Goal: Task Accomplishment & Management: Use online tool/utility

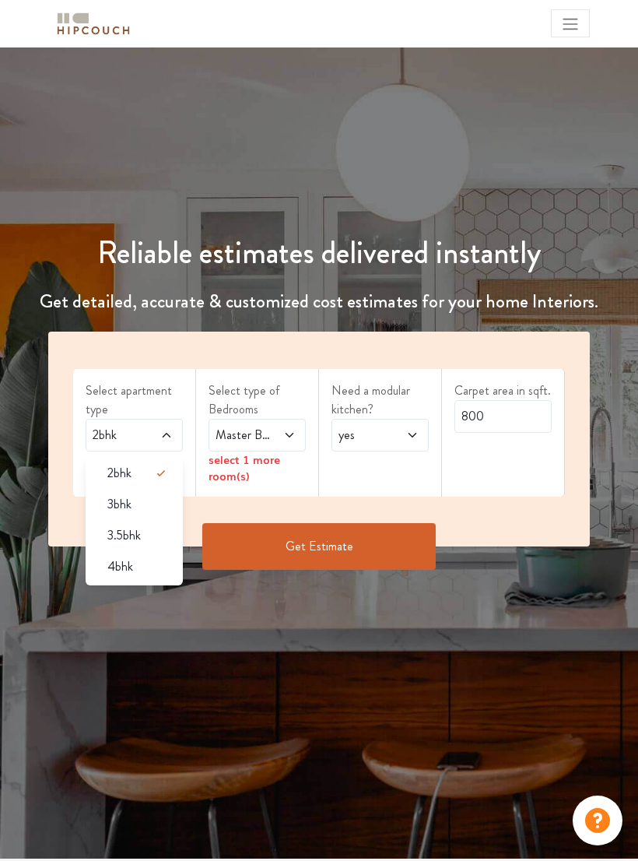
click at [131, 568] on span "4bhk" at bounding box center [120, 566] width 26 height 19
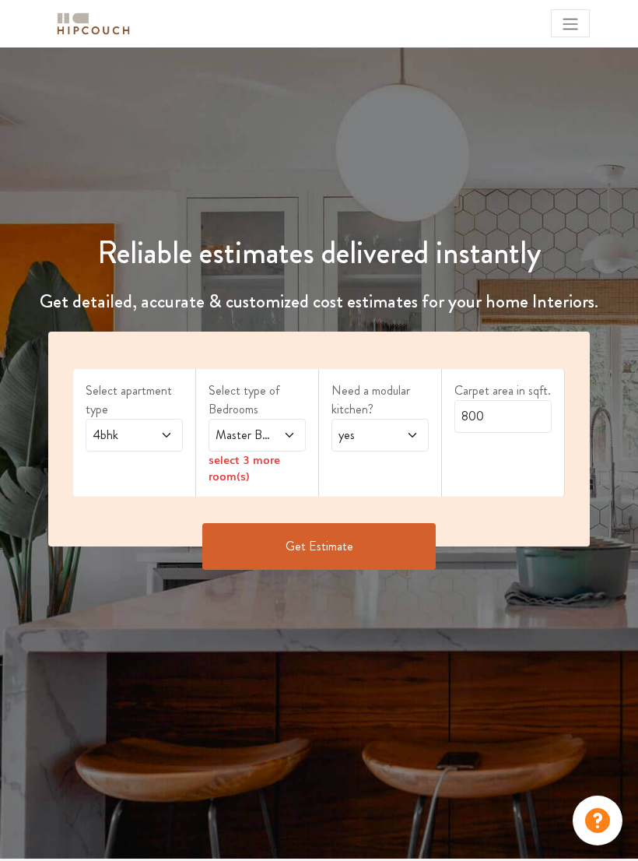
click at [294, 435] on icon at bounding box center [289, 435] width 12 height 12
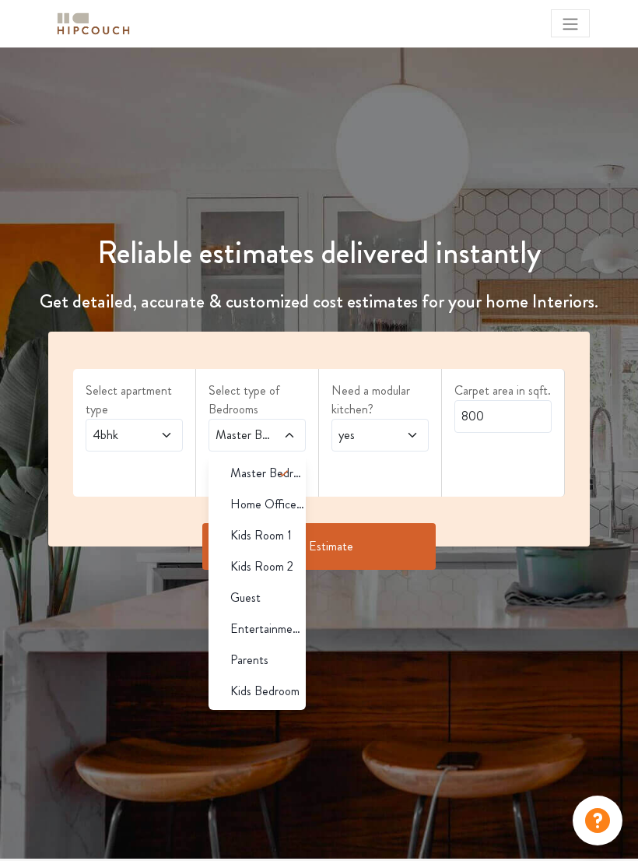
click at [259, 475] on span "Master Bedroom" at bounding box center [268, 473] width 76 height 19
click at [259, 477] on span "Master Bedroom" at bounding box center [268, 473] width 76 height 19
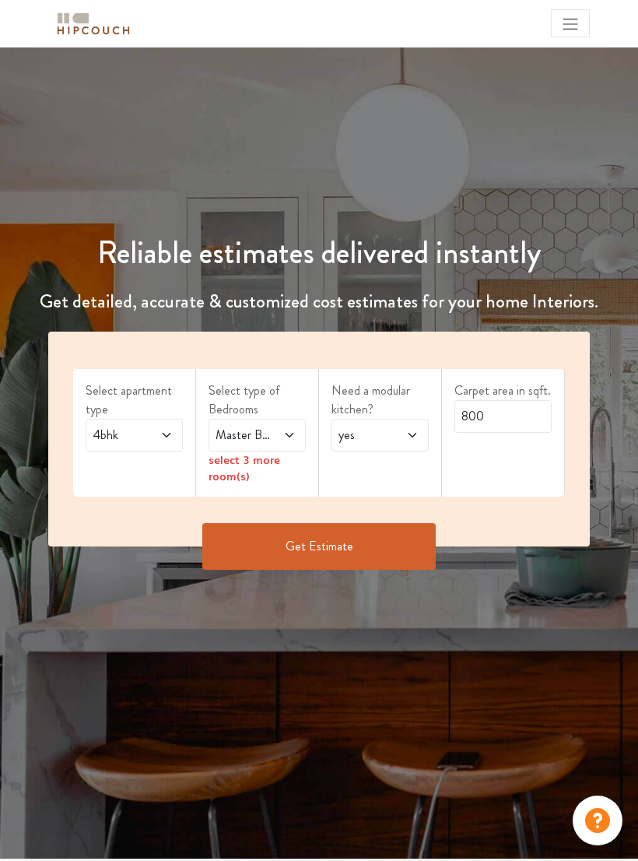
click at [235, 464] on div "select 3 more room(s)" at bounding box center [257, 468] width 97 height 33
click at [235, 470] on div "select 3 more room(s)" at bounding box center [257, 468] width 97 height 33
click at [232, 478] on div "select 3 more room(s)" at bounding box center [257, 468] width 97 height 33
click at [234, 477] on div "select 3 more room(s)" at bounding box center [257, 468] width 97 height 33
click at [304, 439] on div "Master Bedroom" at bounding box center [257, 435] width 97 height 33
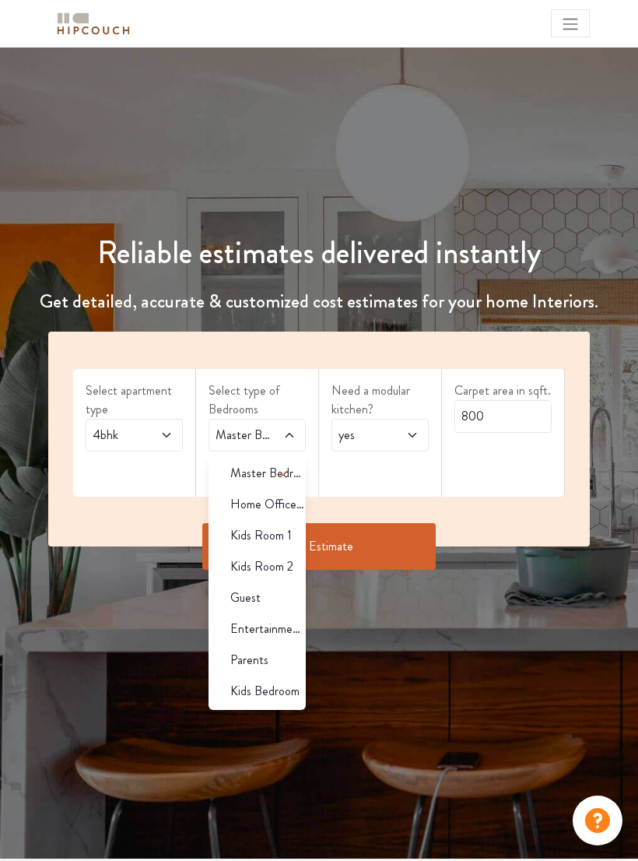
click at [247, 481] on span "Master Bedroom" at bounding box center [268, 473] width 76 height 19
click at [276, 540] on span "Kids Room 1" at bounding box center [261, 535] width 62 height 19
click at [253, 537] on span "Kids Room 1" at bounding box center [261, 535] width 62 height 19
click at [255, 543] on span "Kids Room 1" at bounding box center [261, 535] width 62 height 19
click at [261, 535] on span "Kids Room 1" at bounding box center [261, 535] width 62 height 19
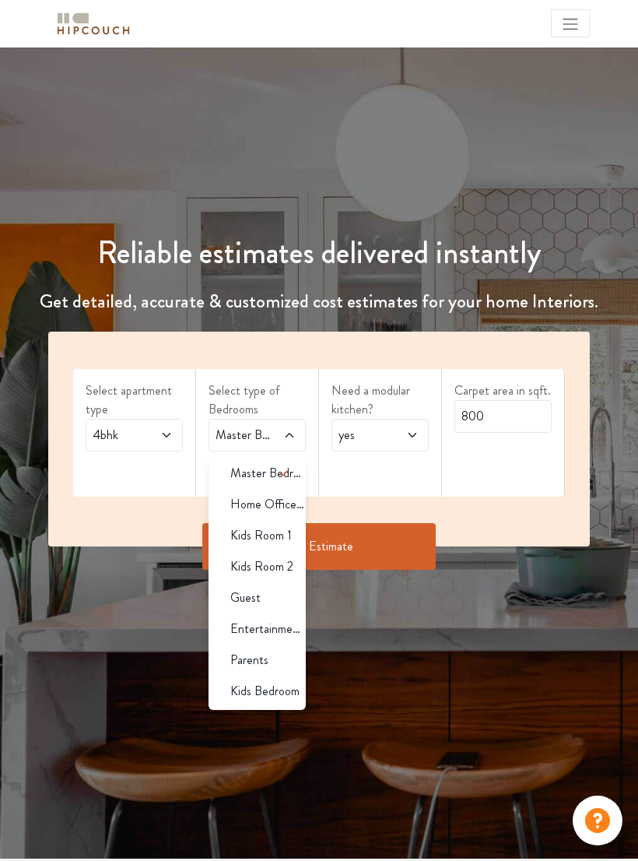
click at [255, 659] on span "Parents" at bounding box center [249, 660] width 38 height 19
click at [265, 665] on span "Parents" at bounding box center [249, 660] width 38 height 19
click at [287, 663] on div "Parents" at bounding box center [262, 660] width 88 height 19
click at [297, 697] on span "Kids Bedroom" at bounding box center [264, 691] width 69 height 19
click at [554, 514] on div "Select apartment type 4bhk Select type of Bedrooms Master Bedroom,Parents,Kids …" at bounding box center [319, 439] width 542 height 215
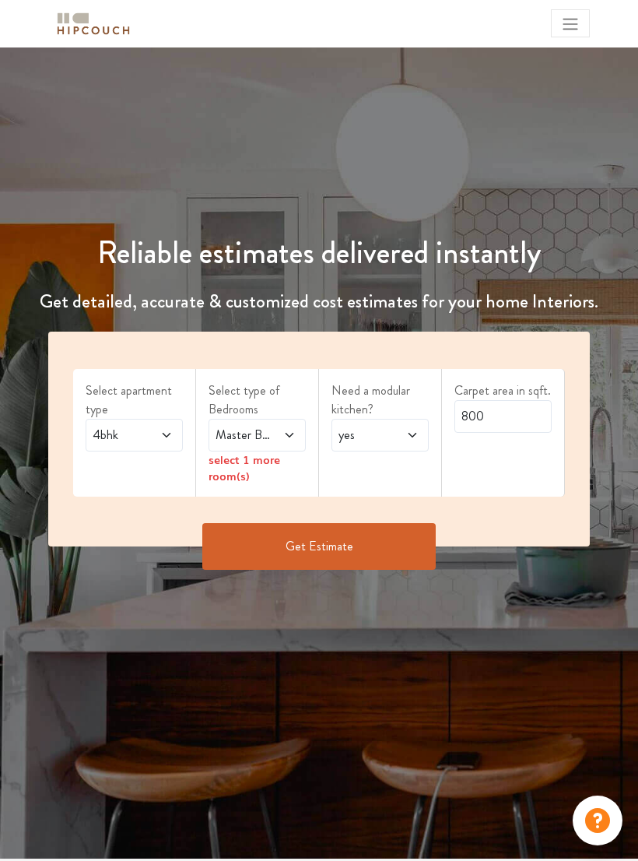
click at [288, 436] on icon at bounding box center [289, 435] width 12 height 12
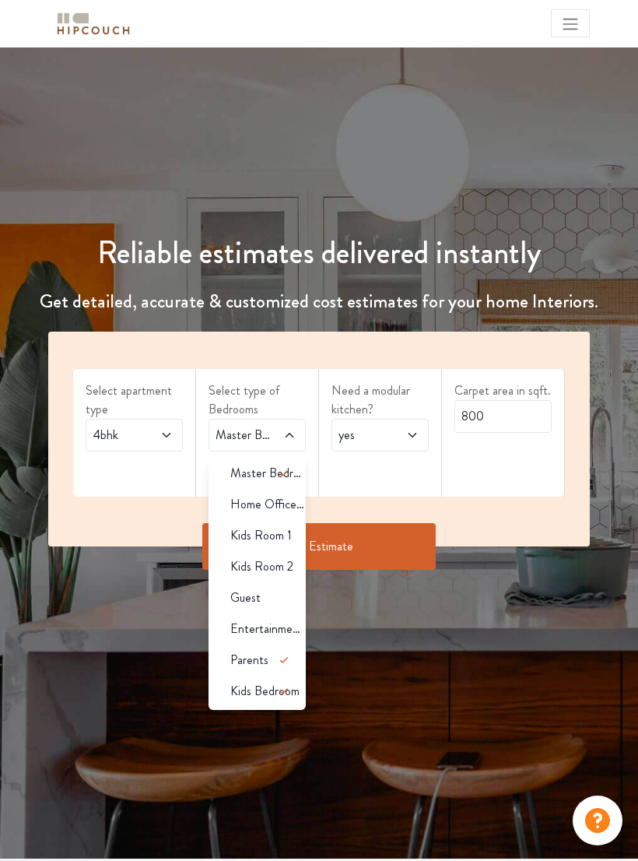
click at [280, 597] on div "Guest" at bounding box center [262, 598] width 88 height 19
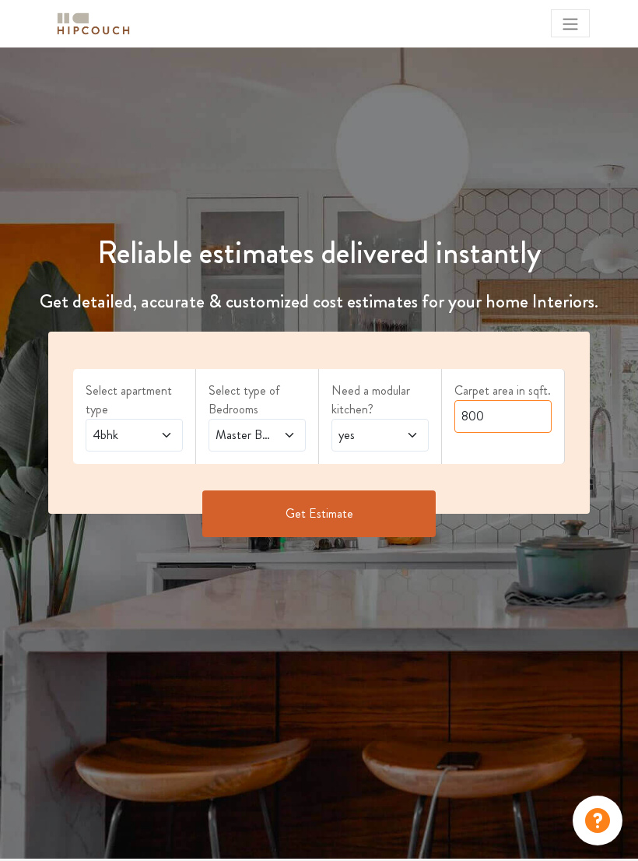
click at [503, 425] on input "800" at bounding box center [503, 416] width 97 height 33
type input "8"
type input "5"
type input "4572"
click at [396, 519] on button "Get Estimate" at bounding box center [319, 514] width 234 height 47
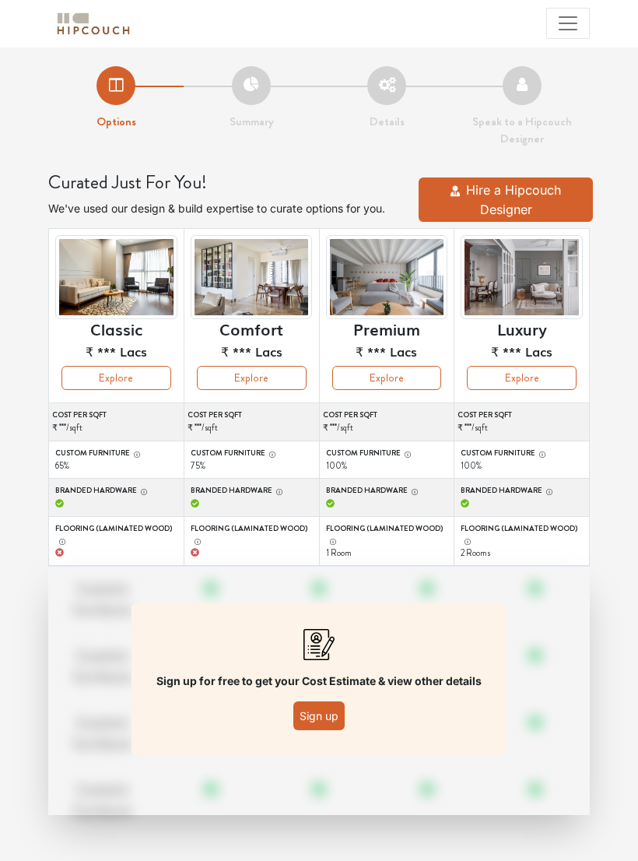
click at [339, 708] on button "Sign up" at bounding box center [319, 716] width 51 height 29
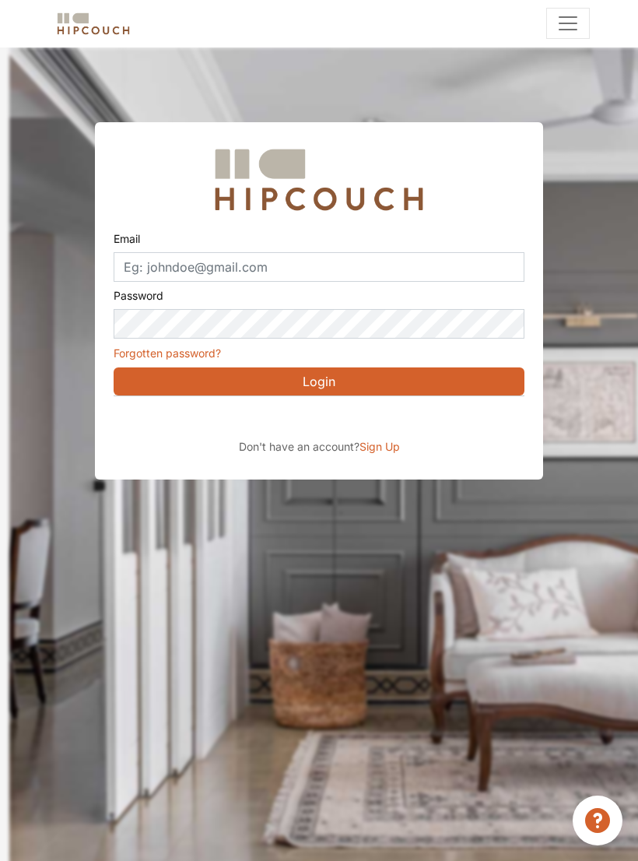
click at [292, 422] on div "Sign in with Google. Opens in new tab" at bounding box center [256, 418] width 285 height 34
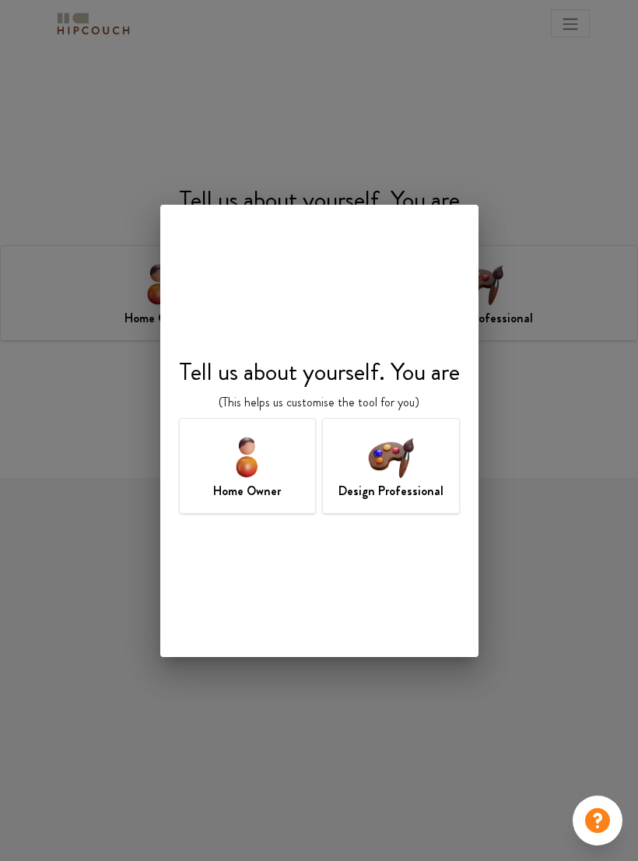
click at [260, 476] on img at bounding box center [247, 456] width 51 height 51
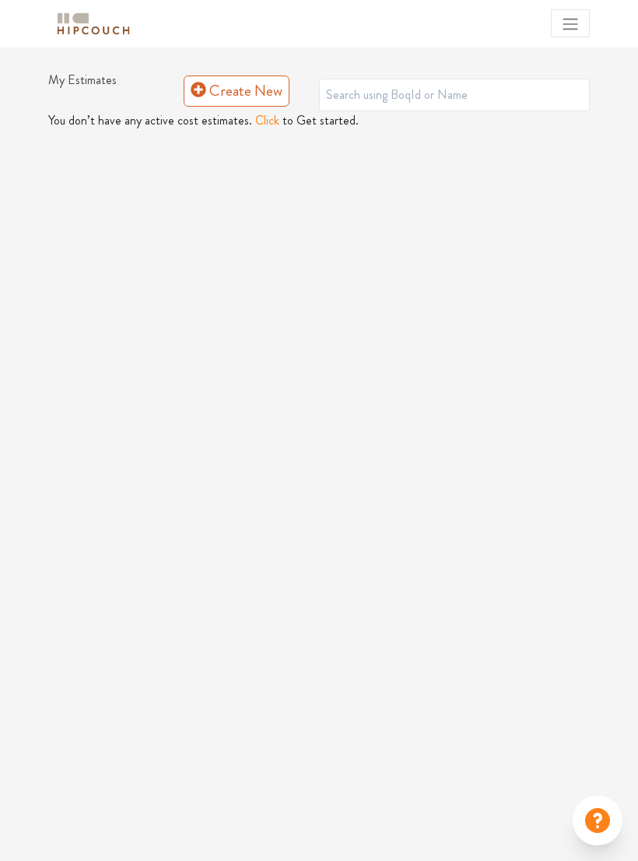
click at [246, 95] on link "Create New" at bounding box center [237, 91] width 106 height 31
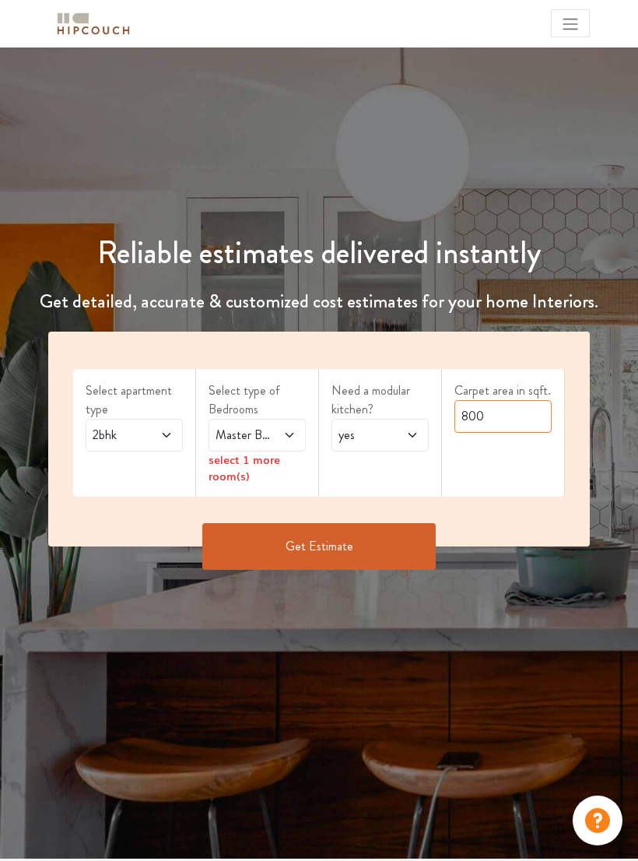
click at [511, 419] on input "800" at bounding box center [503, 416] width 97 height 33
click at [155, 440] on span at bounding box center [162, 435] width 21 height 19
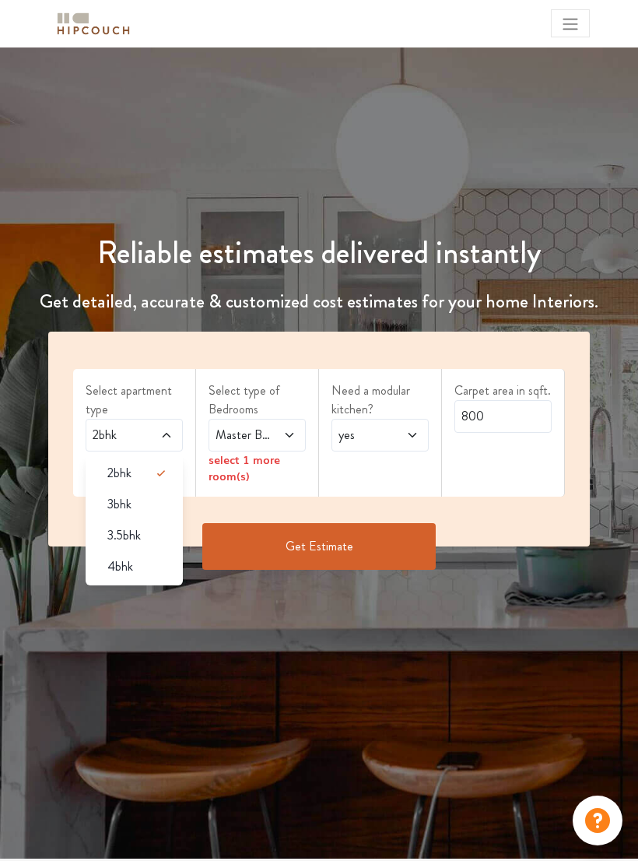
click at [142, 565] on div "4bhk" at bounding box center [139, 566] width 88 height 19
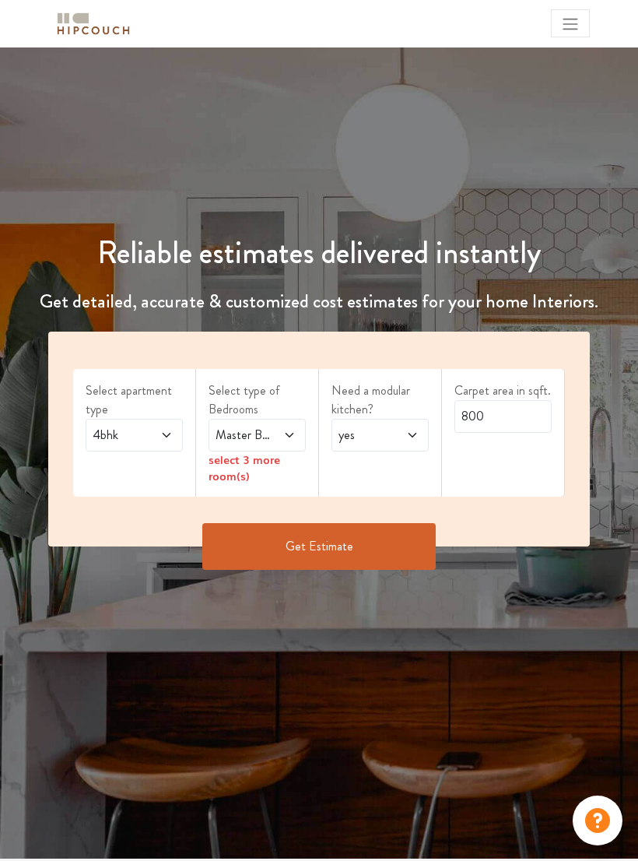
click at [287, 434] on icon at bounding box center [289, 435] width 12 height 12
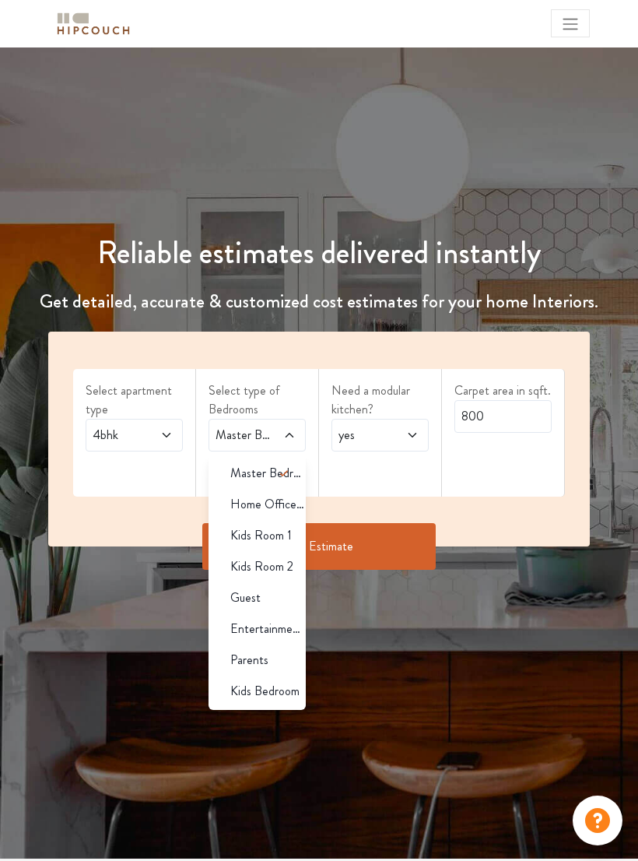
click at [266, 659] on span "Parents" at bounding box center [249, 660] width 38 height 19
click at [285, 694] on span "Kids Bedroom" at bounding box center [264, 691] width 69 height 19
click at [284, 589] on div "Guest" at bounding box center [262, 598] width 88 height 19
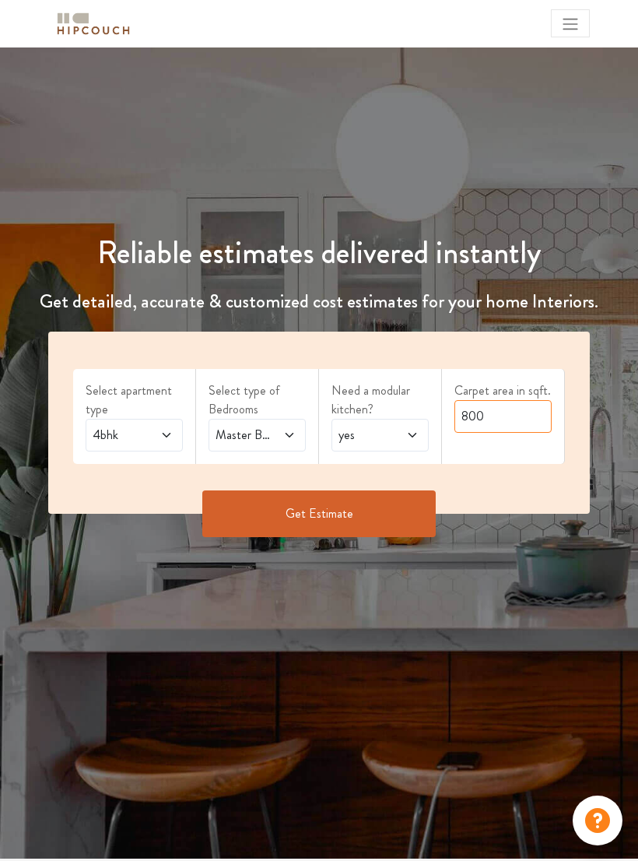
click at [511, 417] on input "800" at bounding box center [503, 416] width 97 height 33
type input "8"
type input "5"
type input "4572"
click at [372, 515] on button "Get Estimate" at bounding box center [319, 514] width 234 height 47
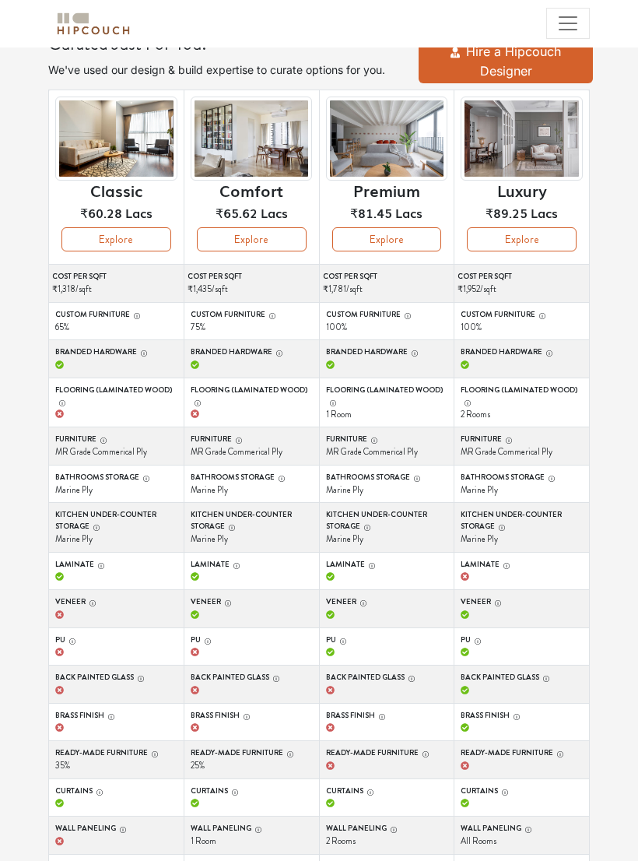
scroll to position [137, 0]
click at [390, 234] on button "Explore" at bounding box center [387, 241] width 110 height 24
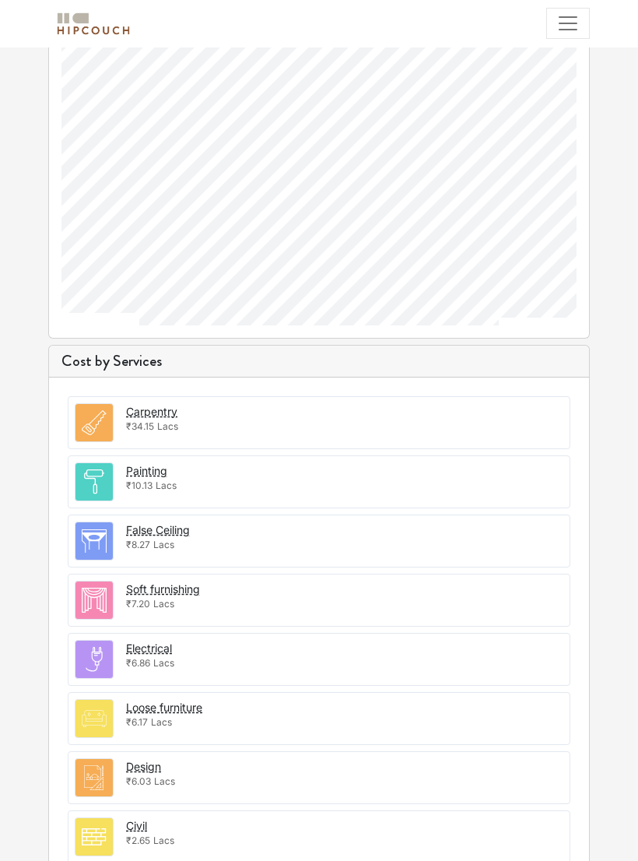
scroll to position [1082, 0]
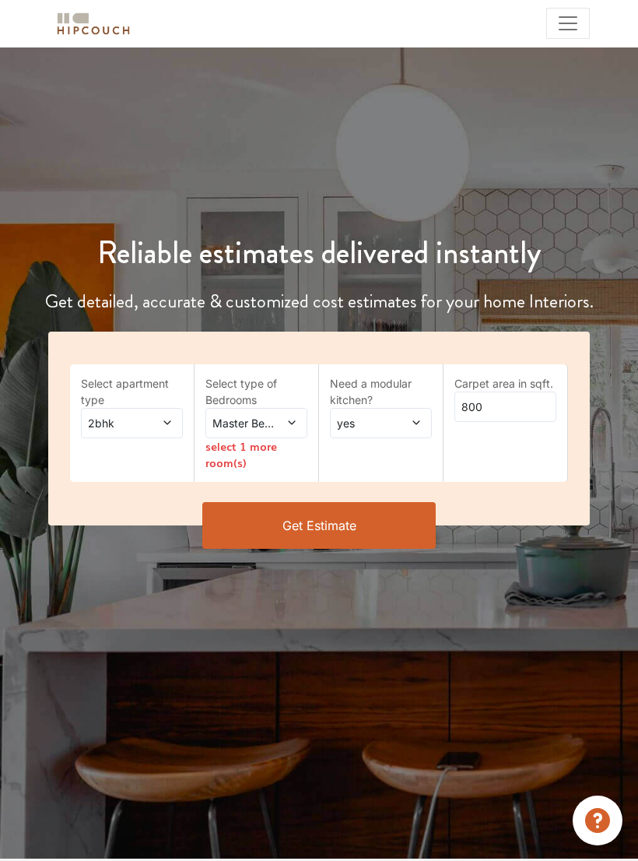
click at [164, 427] on icon at bounding box center [167, 422] width 11 height 11
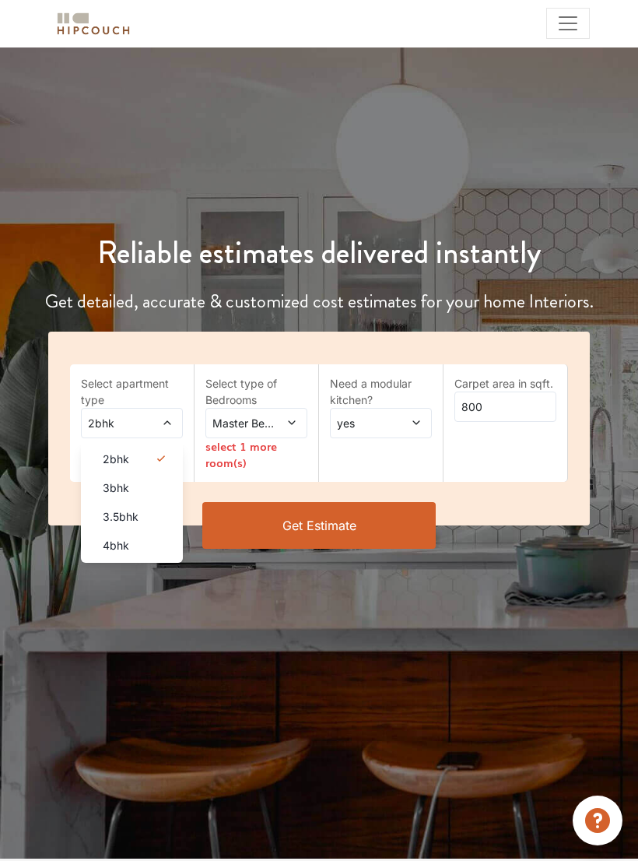
click at [145, 547] on div "4bhk" at bounding box center [136, 545] width 93 height 16
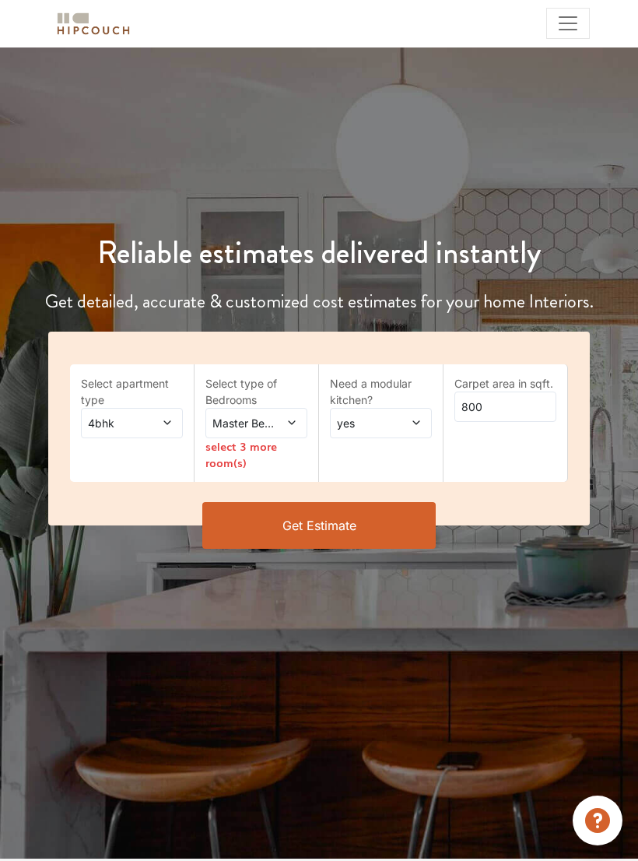
click at [294, 421] on icon at bounding box center [291, 422] width 7 height 4
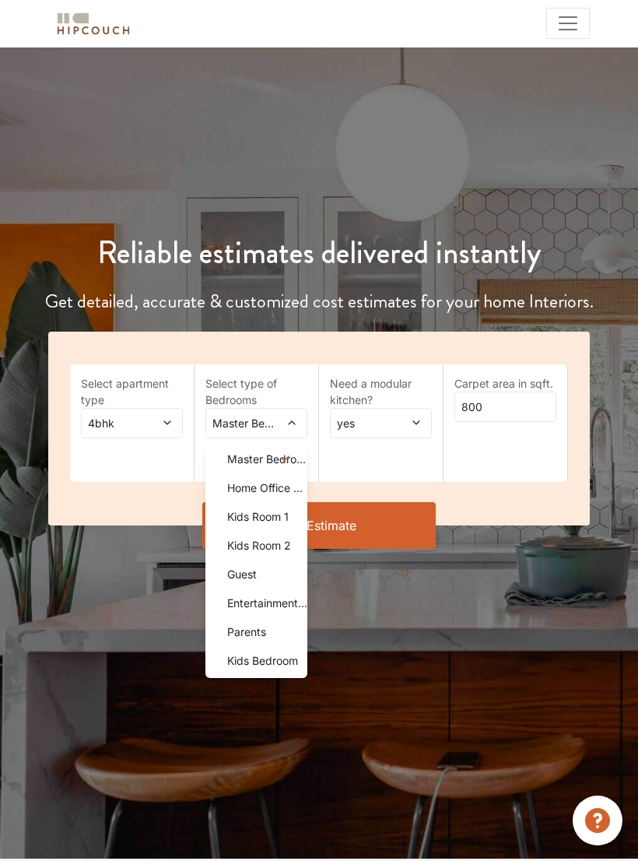
click at [280, 629] on div "Parents" at bounding box center [261, 632] width 93 height 16
click at [294, 666] on span "Kids Bedroom" at bounding box center [262, 660] width 71 height 16
click at [277, 566] on div "Guest" at bounding box center [261, 574] width 93 height 16
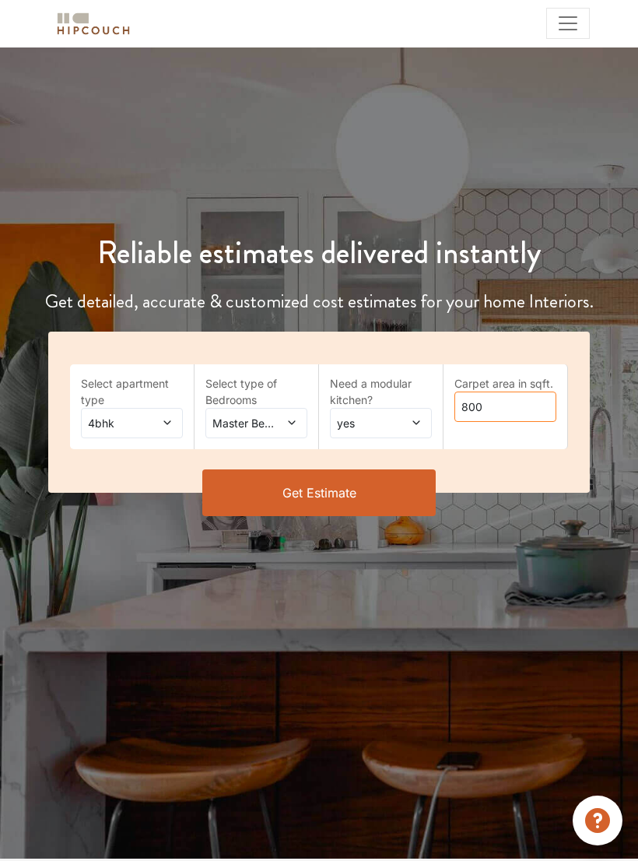
click at [526, 412] on input "800" at bounding box center [506, 407] width 102 height 30
type input "8"
type input "5470"
click at [395, 498] on button "Get Estimate" at bounding box center [319, 493] width 234 height 47
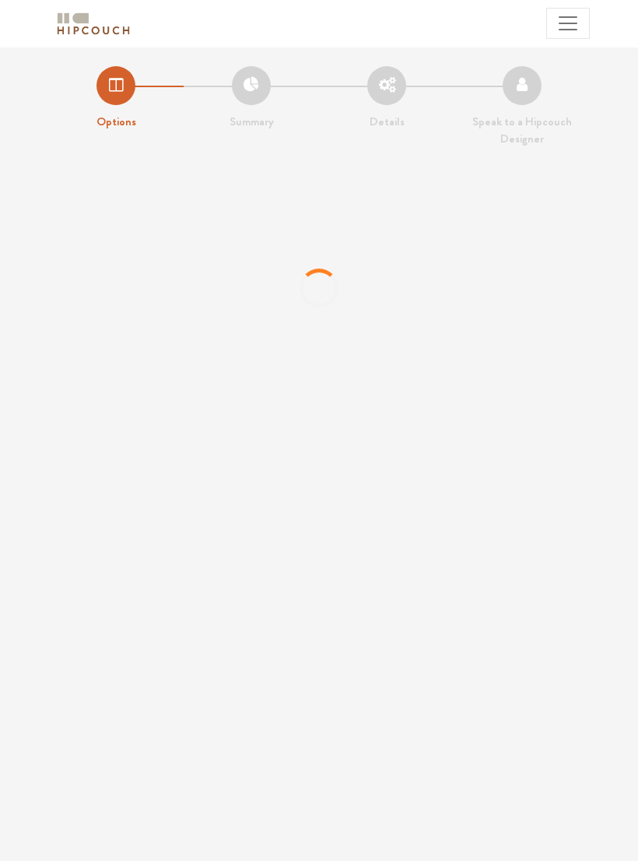
click at [248, 97] on li "Summary" at bounding box center [251, 98] width 135 height 65
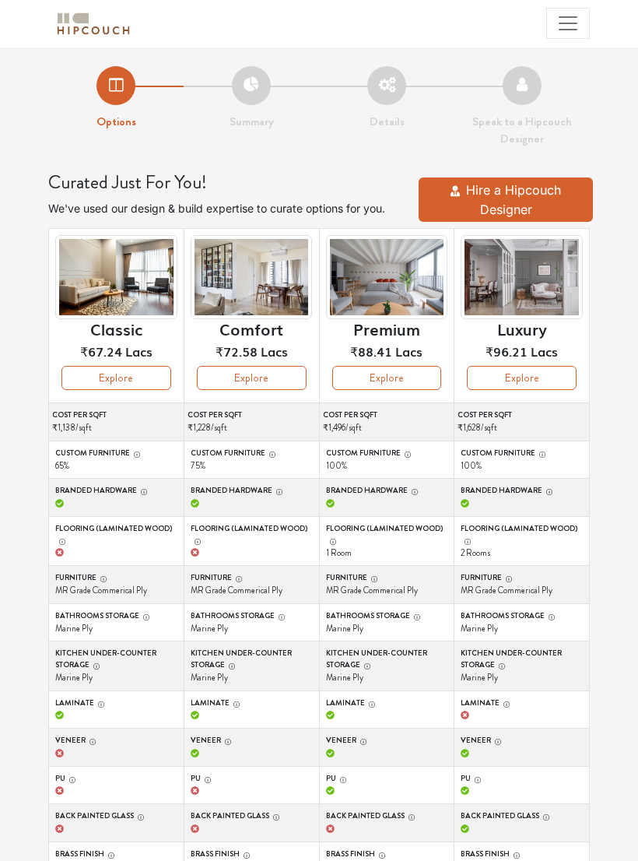
click at [547, 385] on button "Explore" at bounding box center [522, 378] width 110 height 24
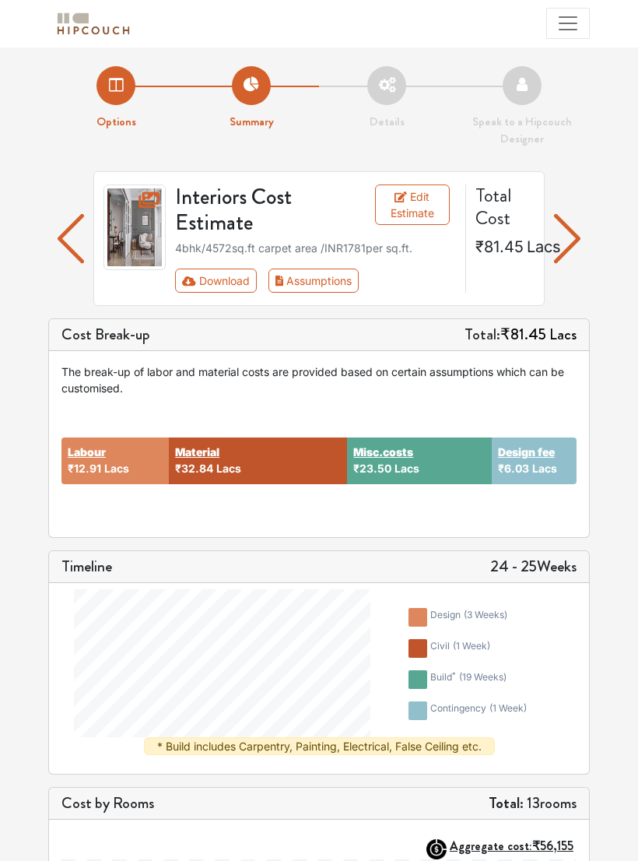
click at [314, 273] on button "Assumptions" at bounding box center [314, 281] width 91 height 24
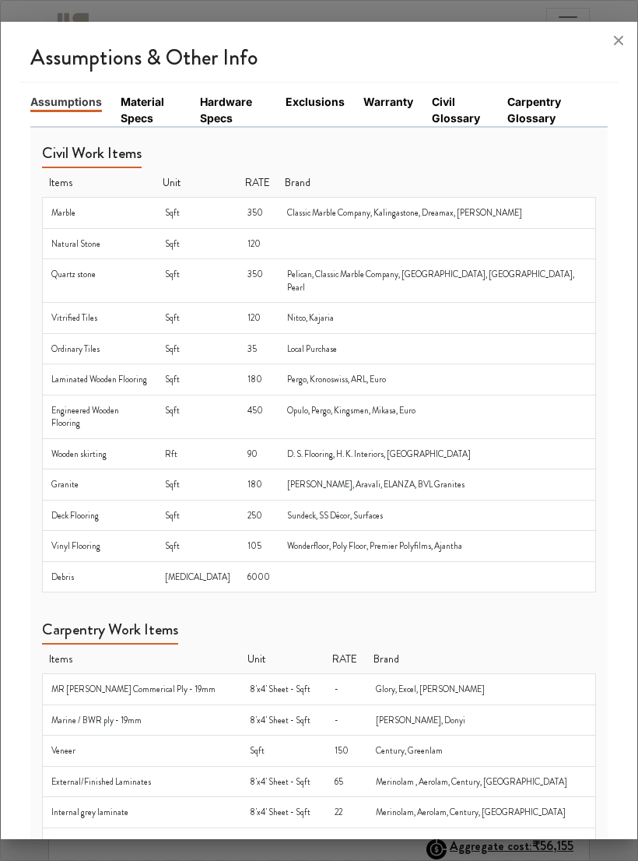
click at [611, 30] on icon at bounding box center [619, 40] width 25 height 25
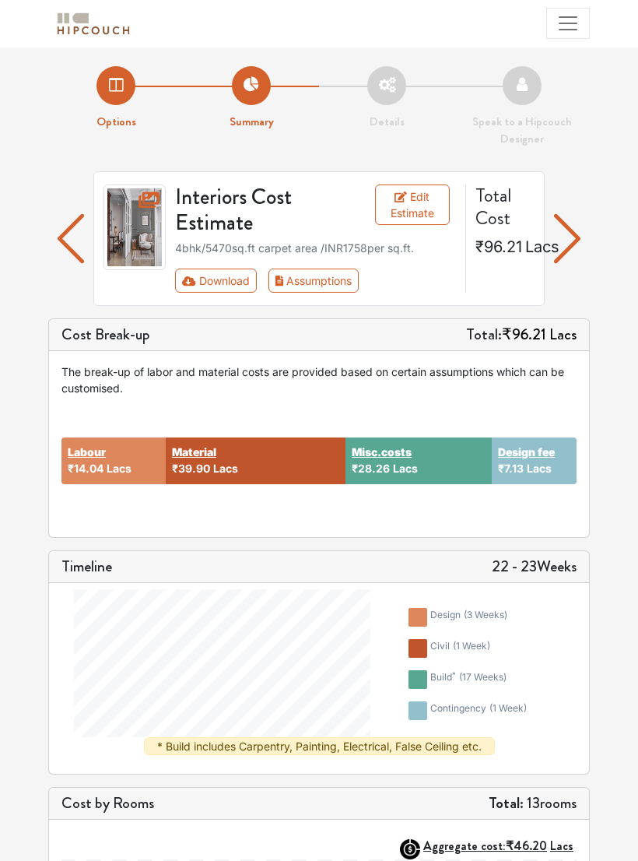
click at [330, 280] on button "Assumptions" at bounding box center [314, 281] width 91 height 24
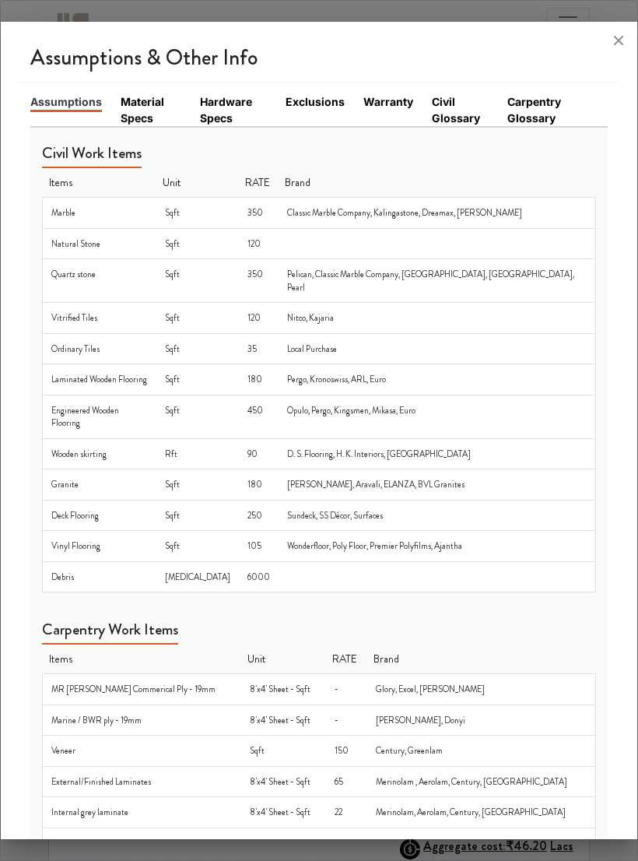
click at [149, 98] on link "Material Specs" at bounding box center [151, 109] width 61 height 33
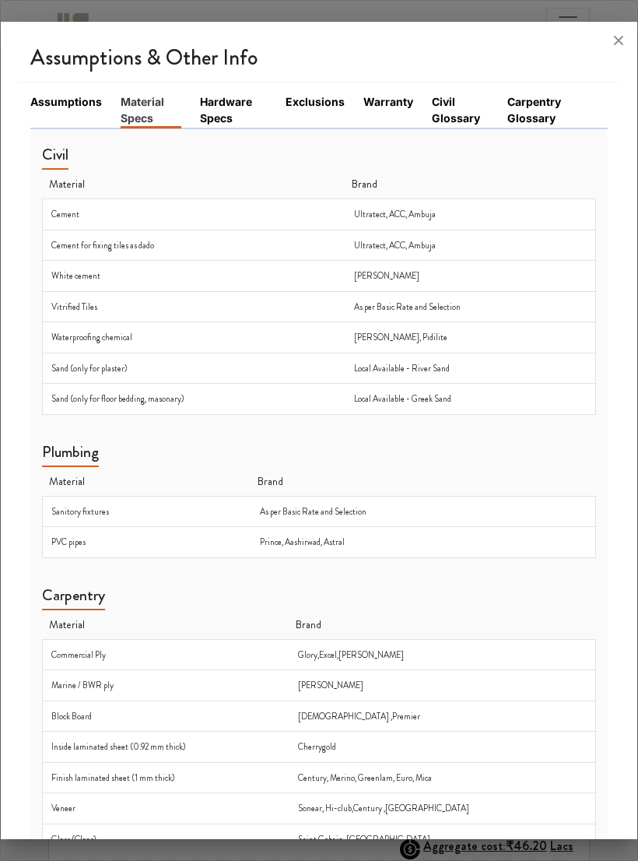
click at [232, 97] on link "Hardware Specs" at bounding box center [234, 109] width 68 height 33
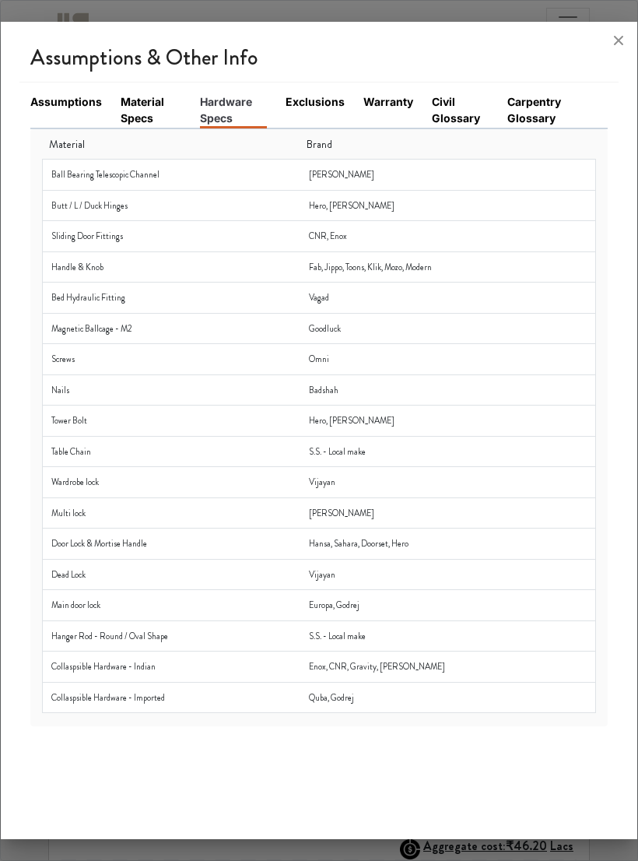
click at [322, 99] on li "Exclusions" at bounding box center [325, 110] width 78 height 34
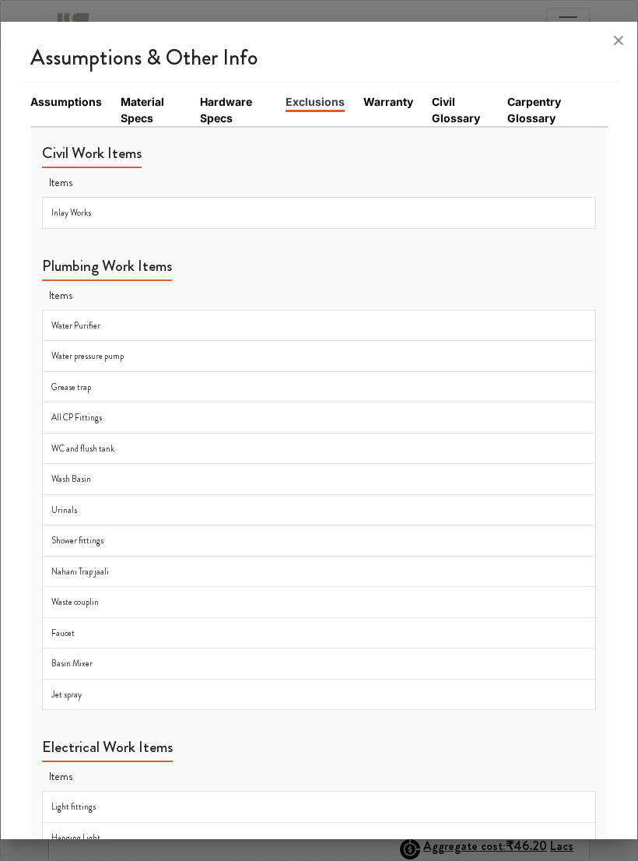
click at [390, 99] on li "Warranty" at bounding box center [398, 109] width 69 height 33
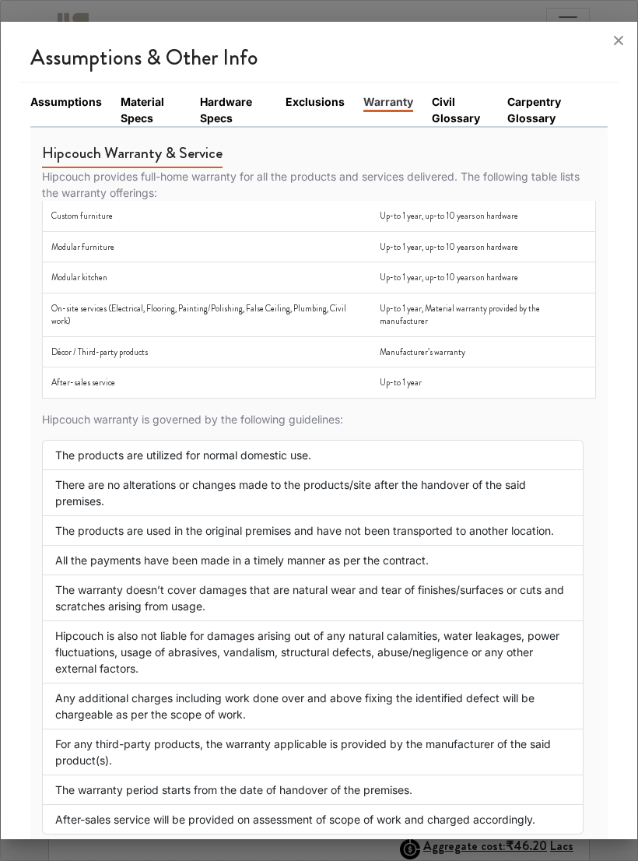
click at [608, 37] on icon at bounding box center [619, 40] width 25 height 25
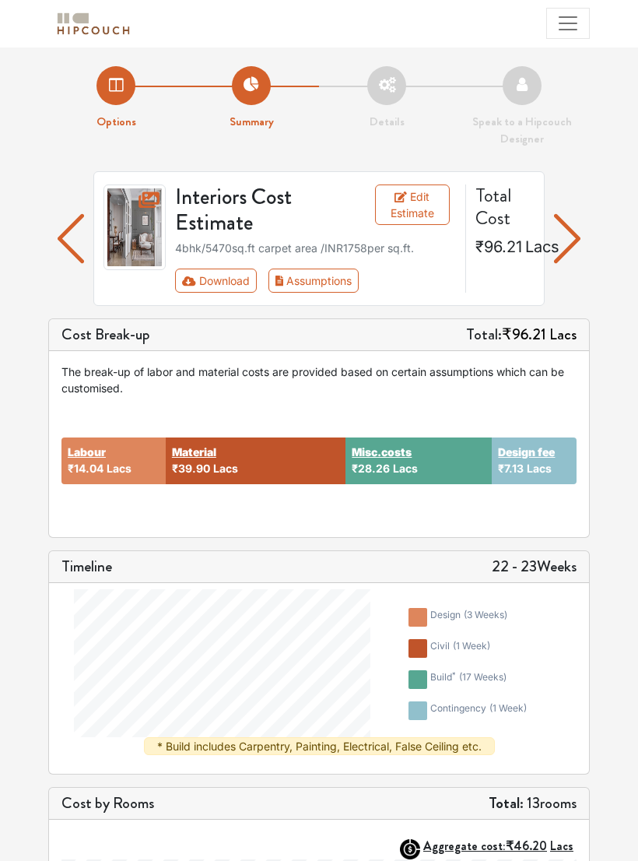
click at [624, 21] on nav "My Estimates Projects Get Inspired Book a consultation profile pic Logout" at bounding box center [319, 23] width 638 height 47
click at [330, 280] on button "Assumptions" at bounding box center [314, 281] width 91 height 24
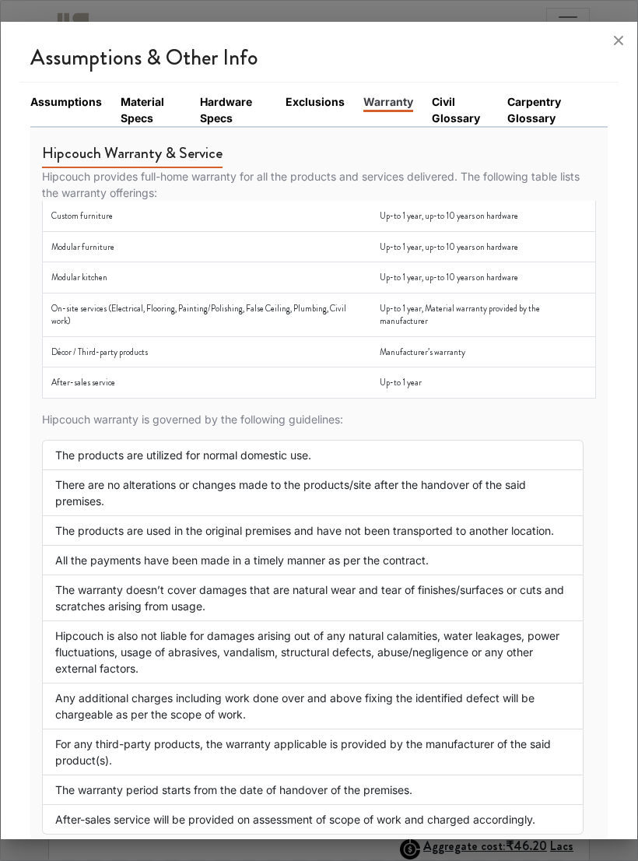
click at [55, 93] on link "Assumptions" at bounding box center [66, 101] width 72 height 16
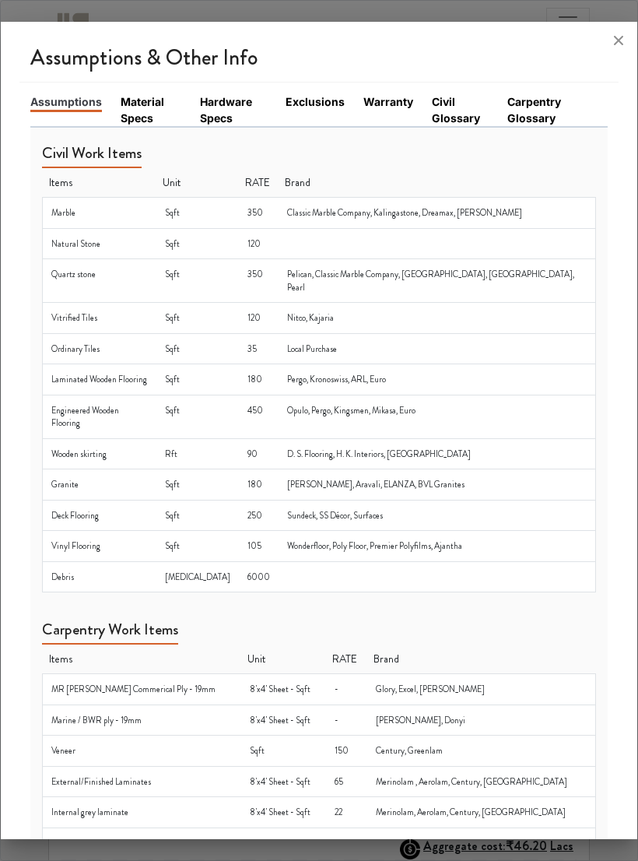
click at [617, 28] on icon at bounding box center [619, 40] width 25 height 25
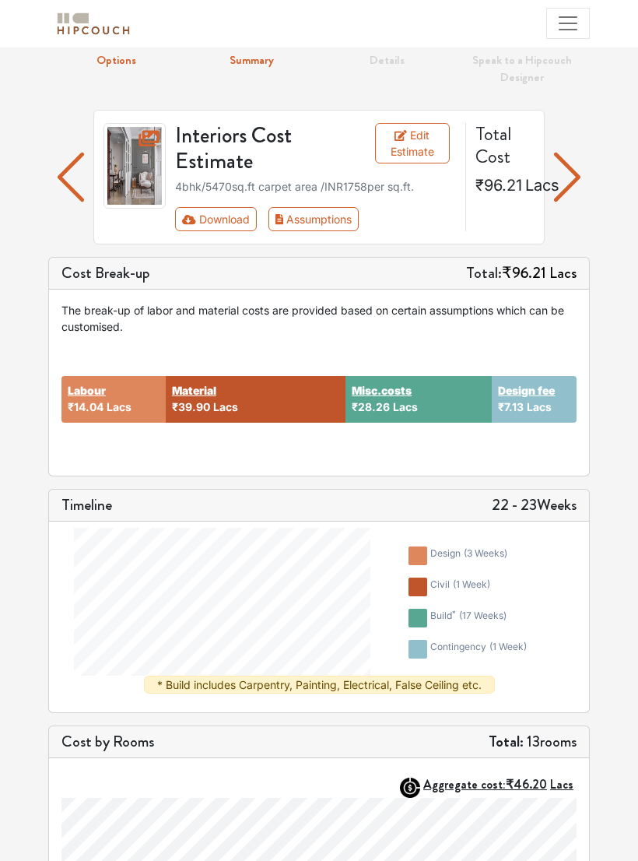
scroll to position [61, 0]
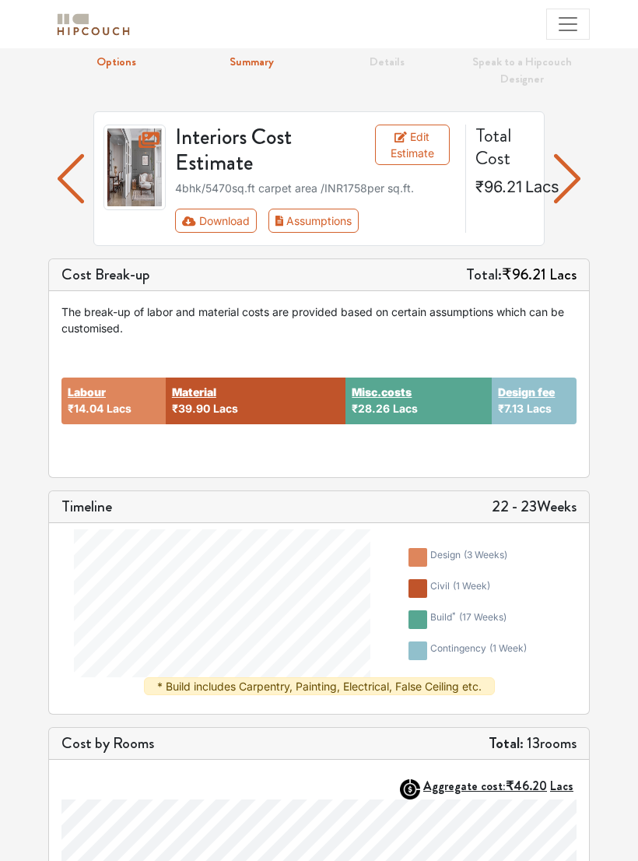
click at [64, 176] on img "button" at bounding box center [71, 178] width 26 height 68
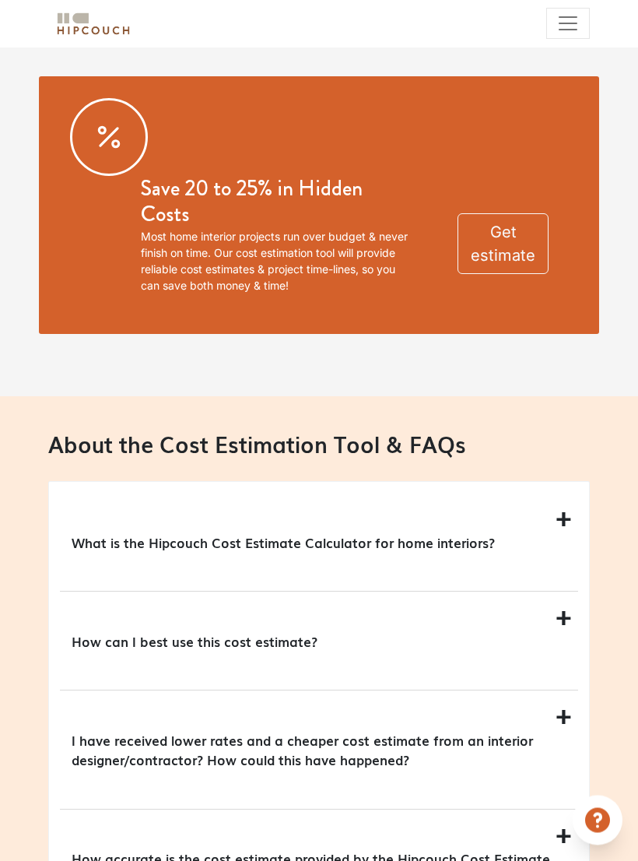
scroll to position [1581, 0]
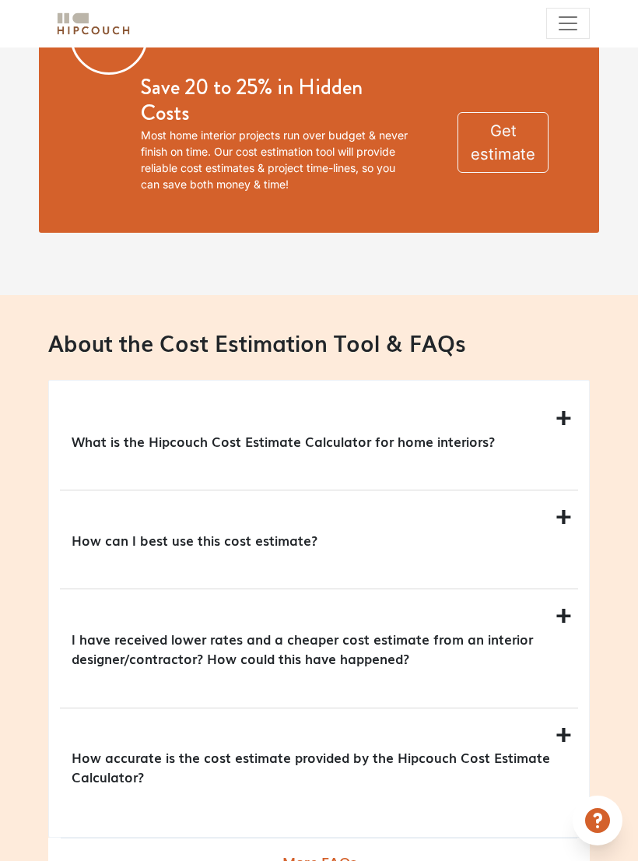
click at [570, 435] on div "What is the Hipcouch Cost Estimate Calculator for home interiors?" at bounding box center [319, 441] width 519 height 98
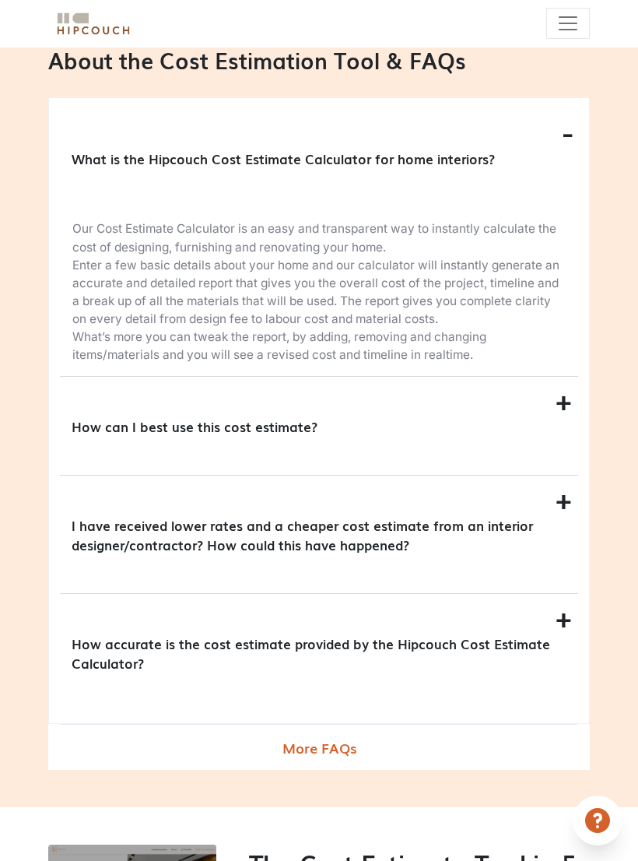
scroll to position [1866, 0]
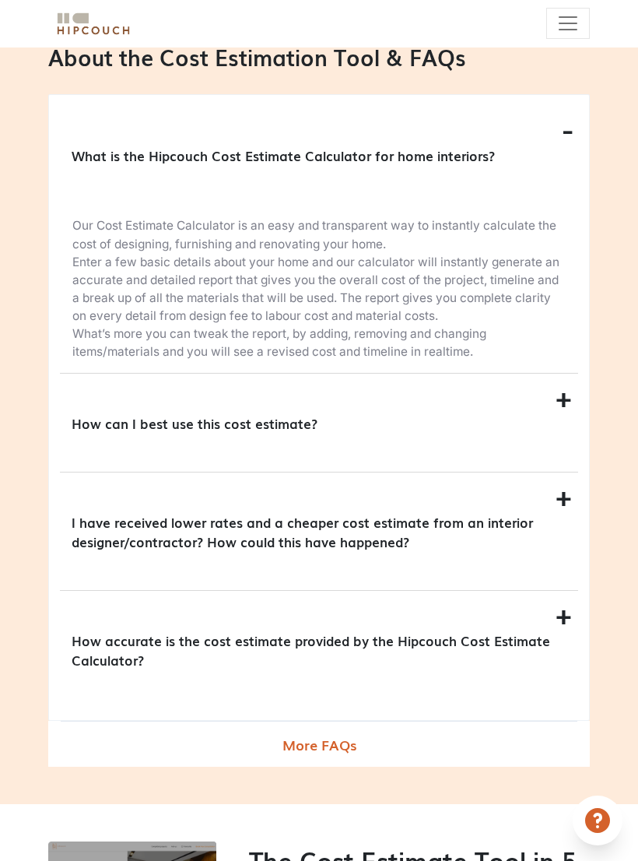
click at [576, 437] on div "How can I best use this cost estimate?" at bounding box center [319, 423] width 519 height 98
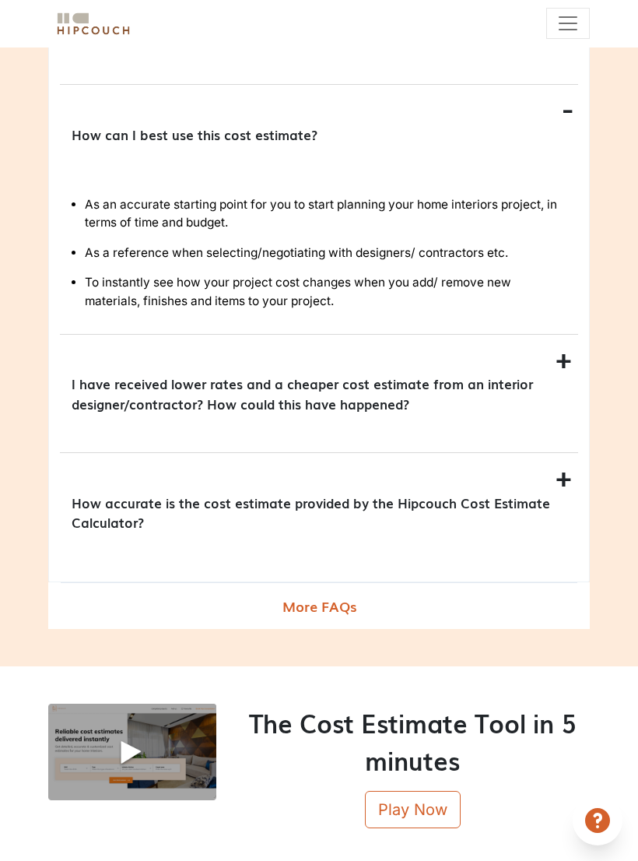
scroll to position [2005, 0]
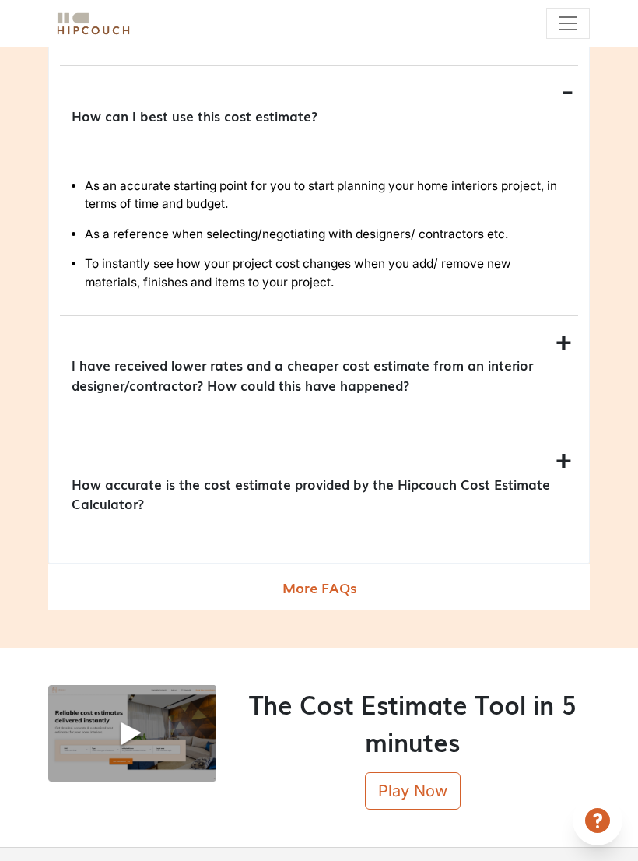
click at [570, 382] on div "I have received lower rates and a cheaper cost estimate from an interior design…" at bounding box center [319, 375] width 519 height 118
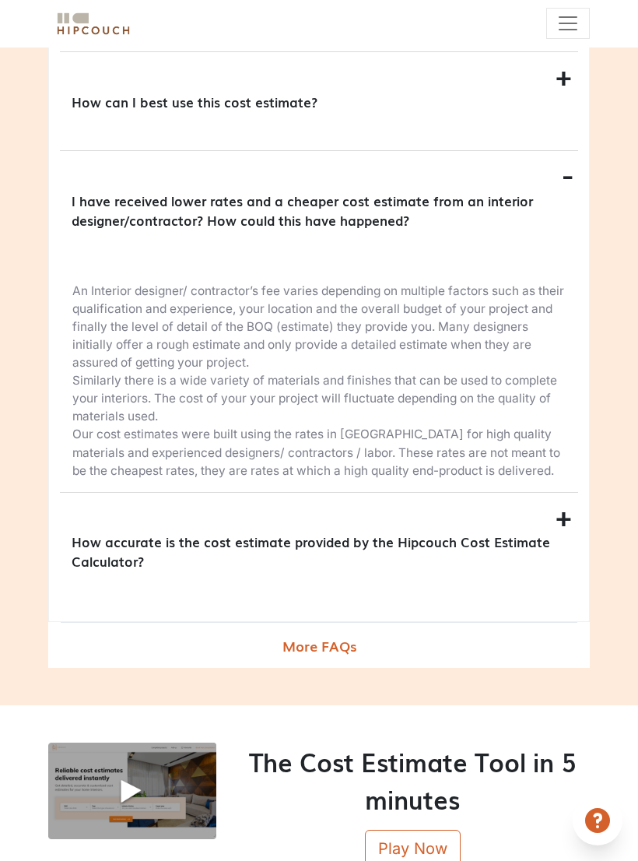
scroll to position [2049, 0]
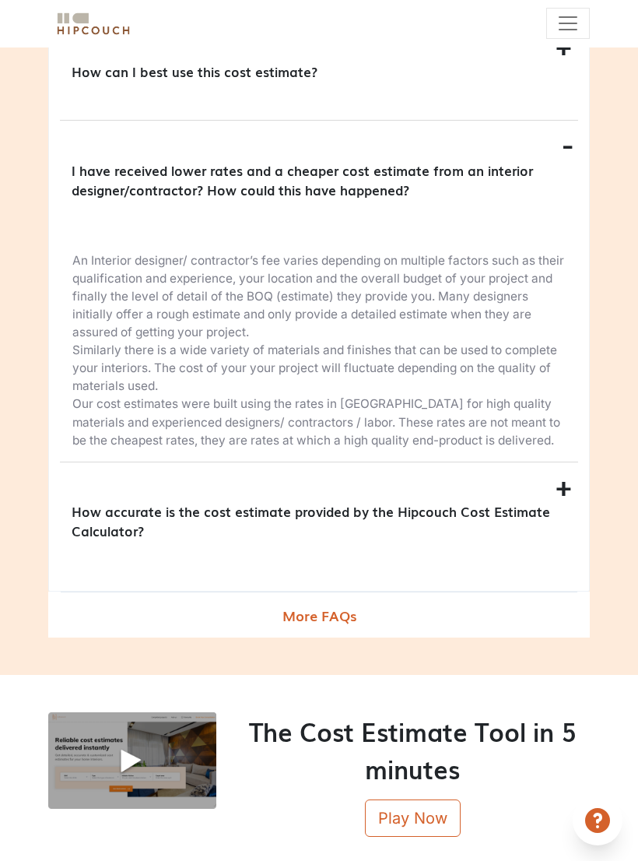
click at [562, 515] on div "How accurate is the cost estimate provided by the Hipcouch Cost Estimate Calcul…" at bounding box center [319, 522] width 519 height 118
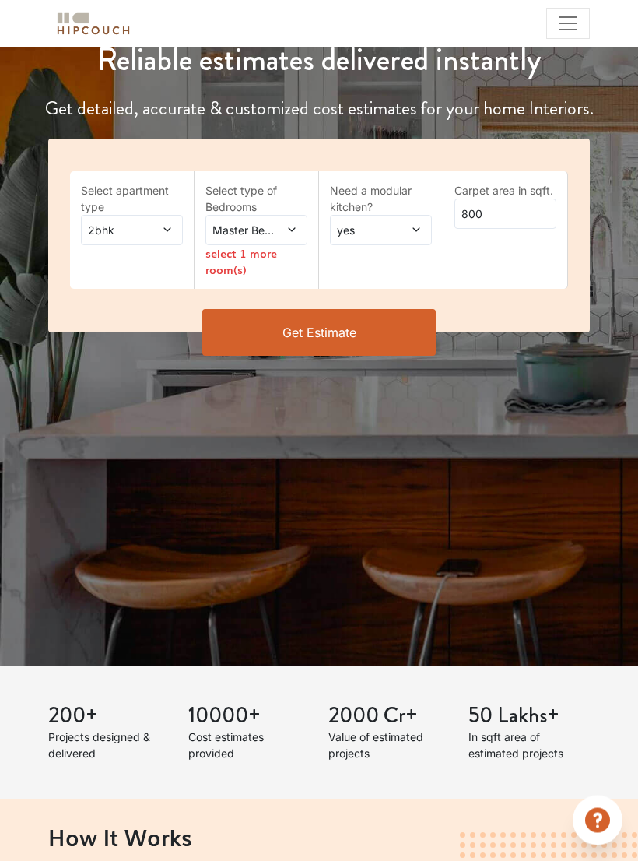
scroll to position [0, 0]
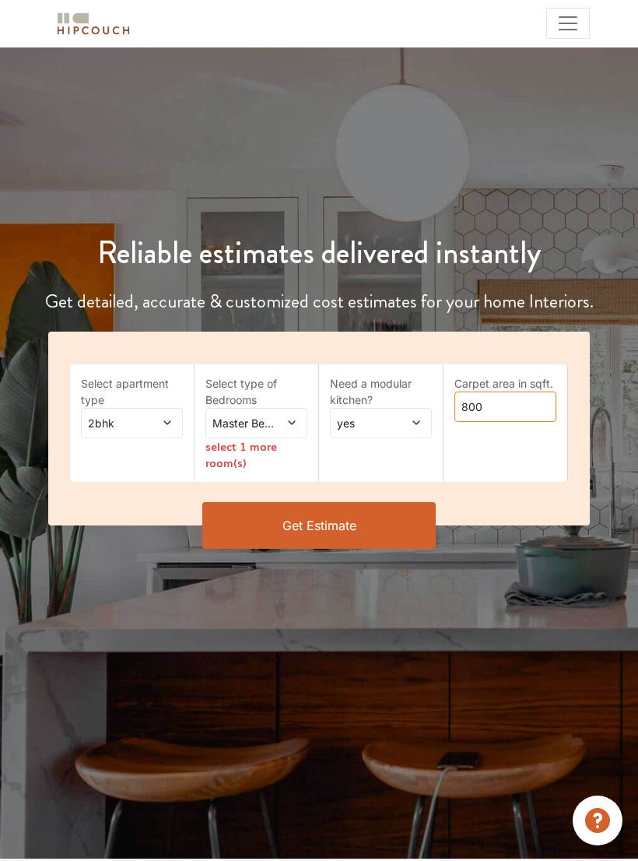
click at [505, 409] on input "800" at bounding box center [506, 407] width 102 height 30
type input "8"
click at [615, 522] on div "Select apartment type 2bhk Select type of Bedrooms Master Bedroom select 1 more…" at bounding box center [319, 452] width 620 height 241
click at [166, 419] on icon at bounding box center [167, 422] width 11 height 11
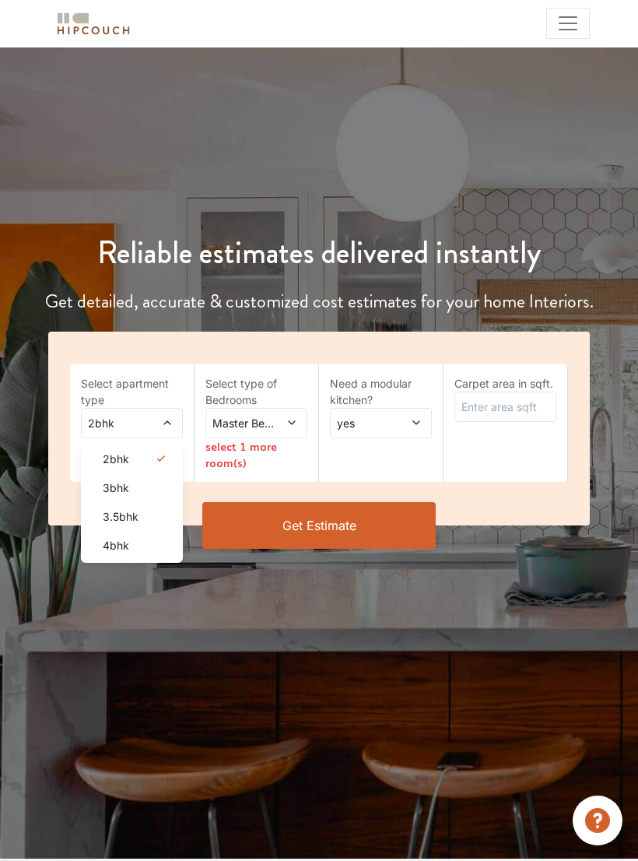
click at [149, 550] on div "4bhk" at bounding box center [136, 545] width 93 height 16
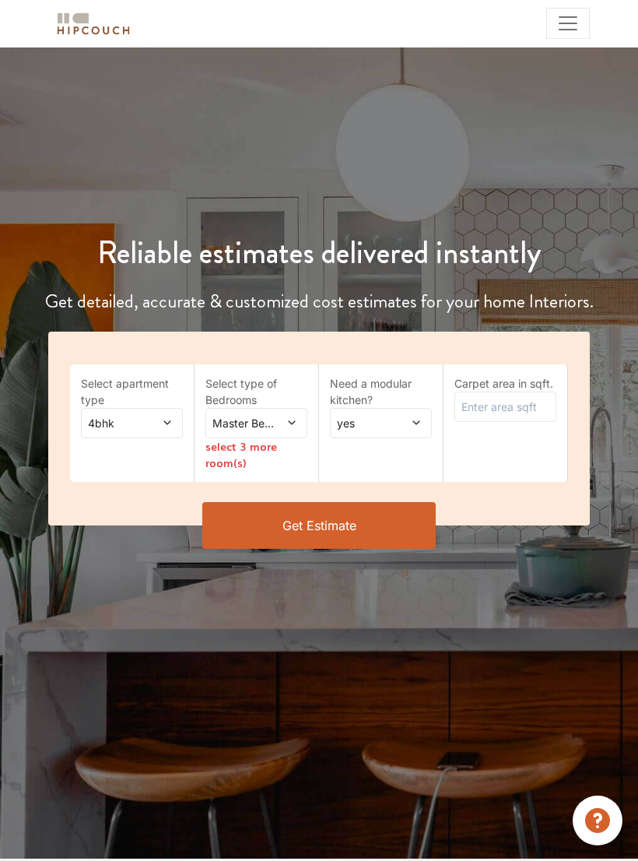
click at [297, 426] on div "Master Bedroom" at bounding box center [257, 423] width 102 height 30
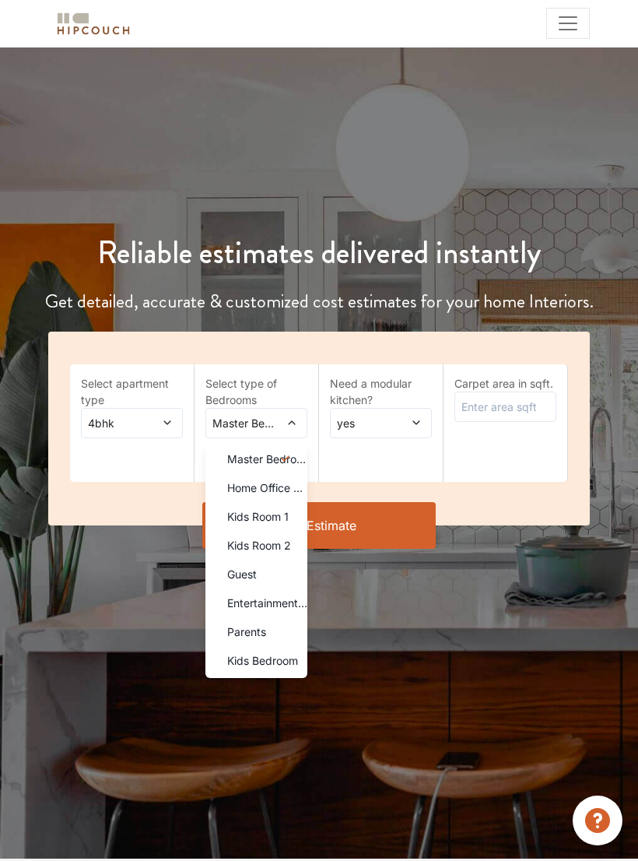
click at [329, 628] on div "Reliable estimates delivered instantly Get detailed, accurate & customized cost…" at bounding box center [319, 452] width 638 height 811
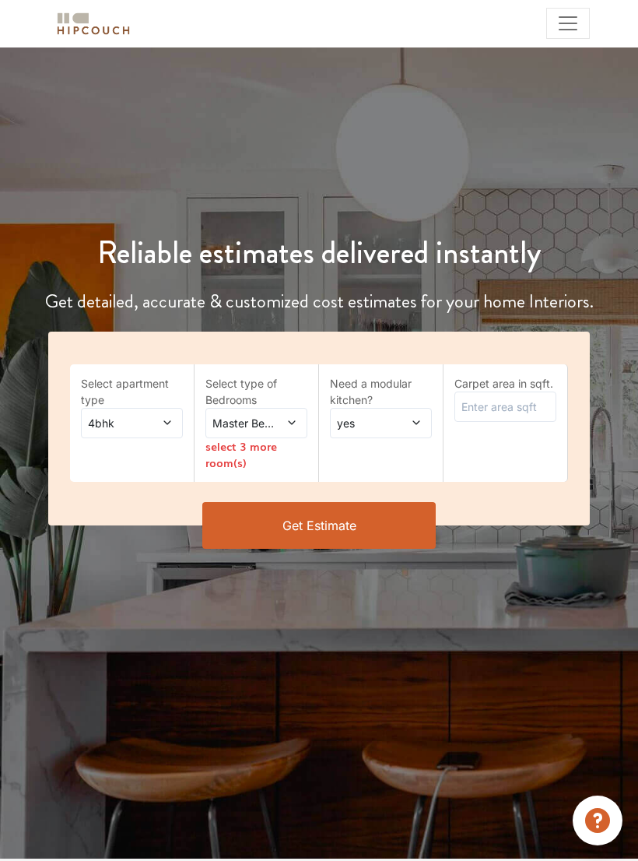
click at [286, 430] on span at bounding box center [287, 423] width 22 height 16
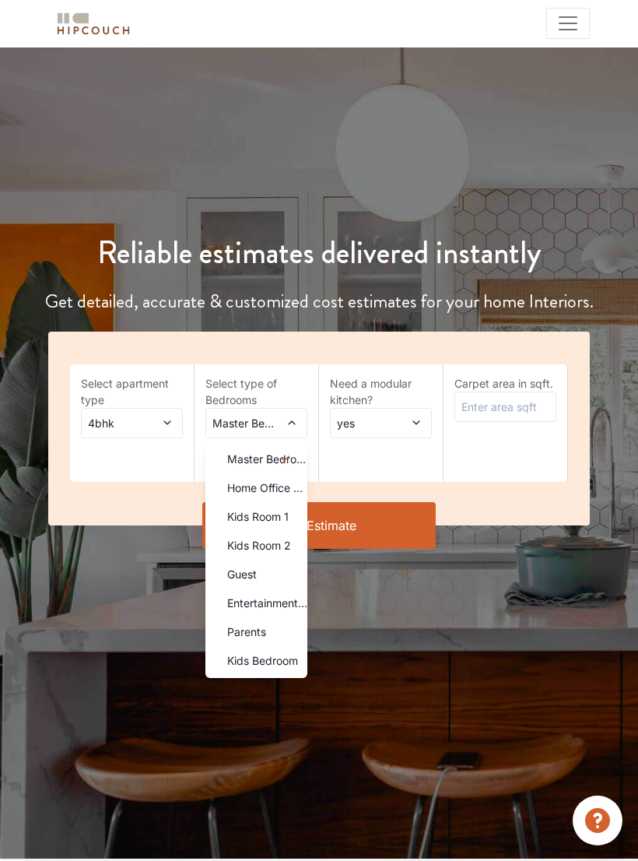
click at [263, 632] on span "Parents" at bounding box center [246, 632] width 39 height 16
click at [282, 659] on span "Kids Bedroom" at bounding box center [262, 660] width 71 height 16
click at [278, 575] on div "Guest" at bounding box center [261, 574] width 93 height 16
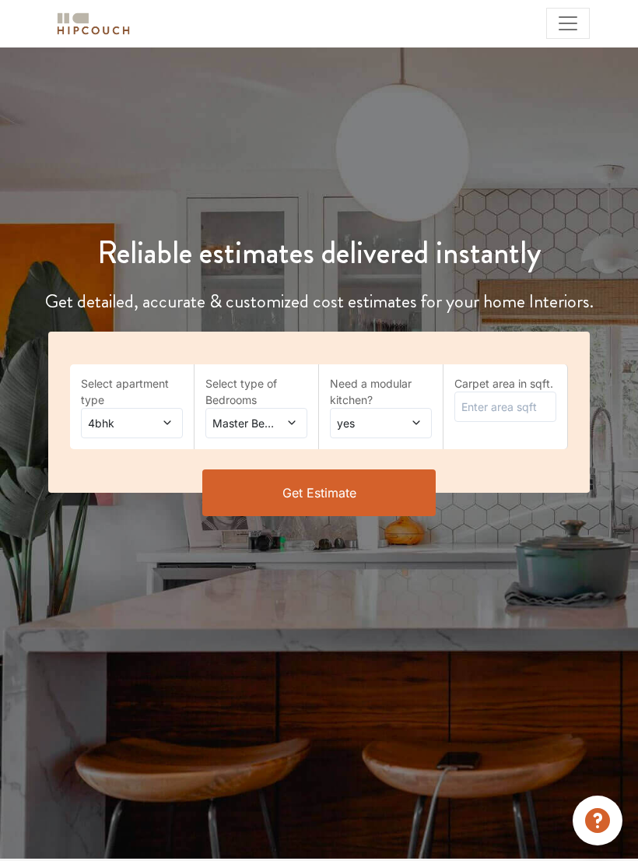
click at [416, 420] on icon at bounding box center [416, 422] width 11 height 11
click at [532, 410] on input "text" at bounding box center [506, 407] width 102 height 30
type input "4570"
click at [398, 484] on button "Get Estimate" at bounding box center [319, 493] width 234 height 47
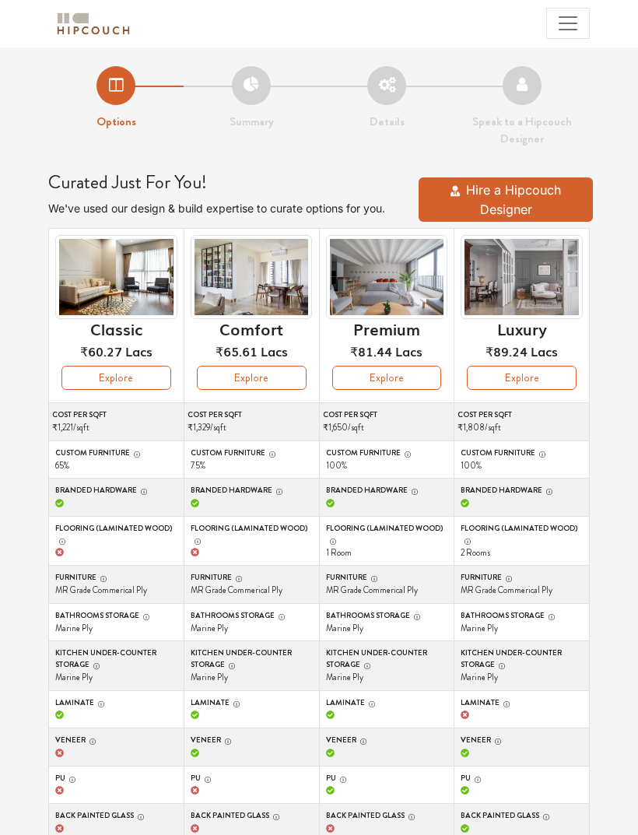
click at [557, 374] on button "Explore" at bounding box center [522, 378] width 110 height 24
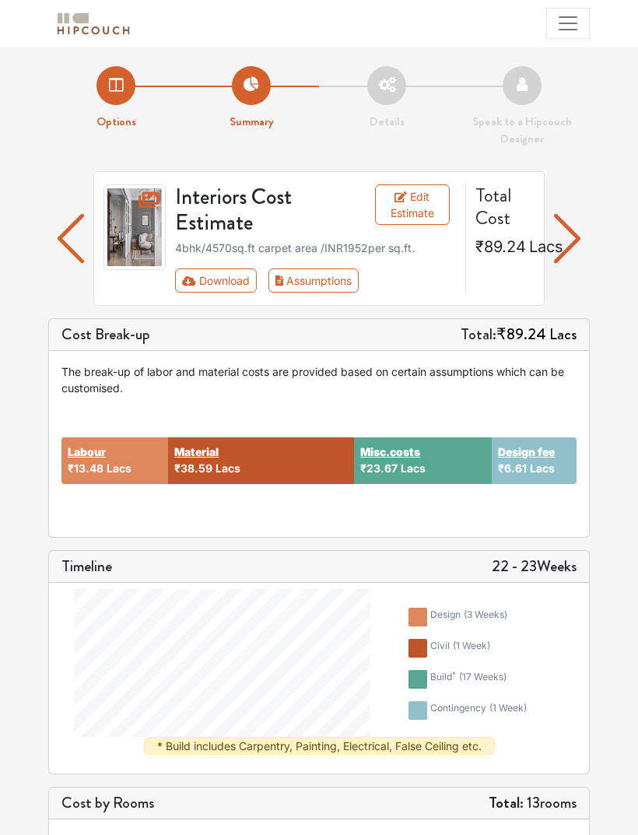
click at [579, 237] on img "button" at bounding box center [567, 239] width 26 height 68
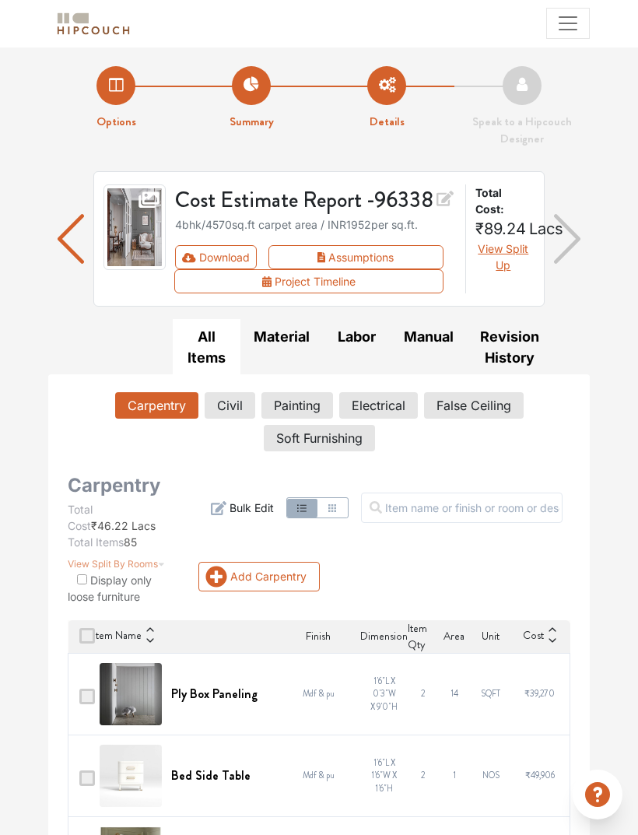
scroll to position [4, 0]
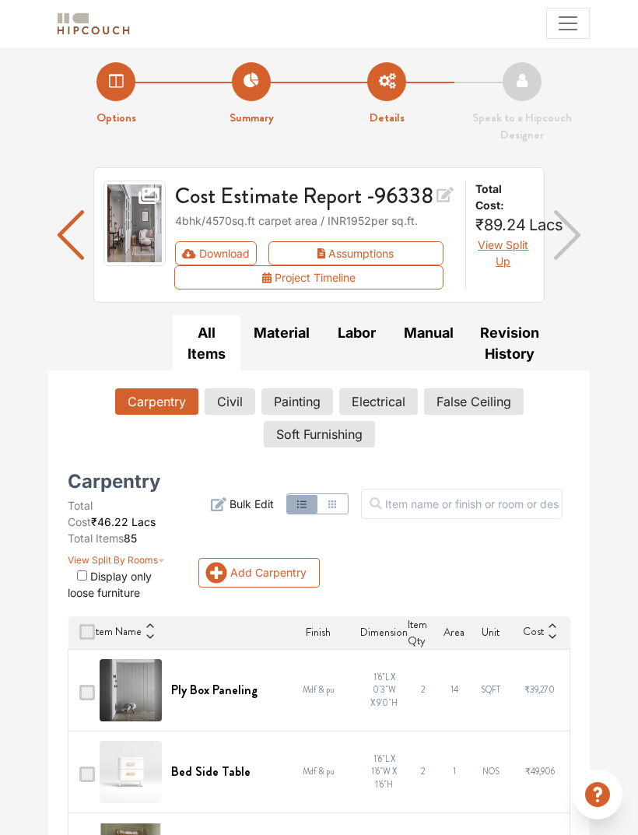
click at [87, 581] on input "checkbox" at bounding box center [82, 576] width 10 height 10
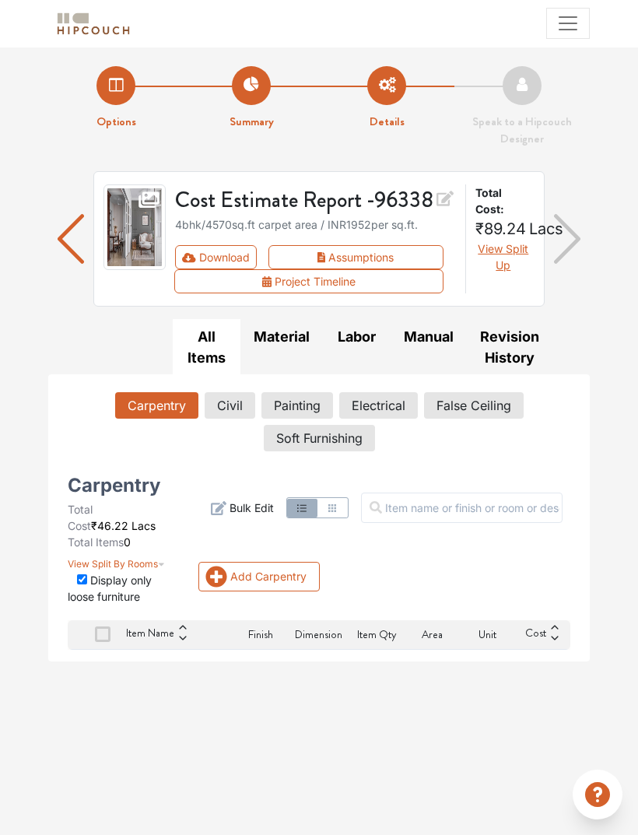
scroll to position [0, 0]
click at [86, 572] on button "View Split By Rooms" at bounding box center [116, 560] width 97 height 21
click at [83, 585] on input "checkbox" at bounding box center [82, 580] width 10 height 10
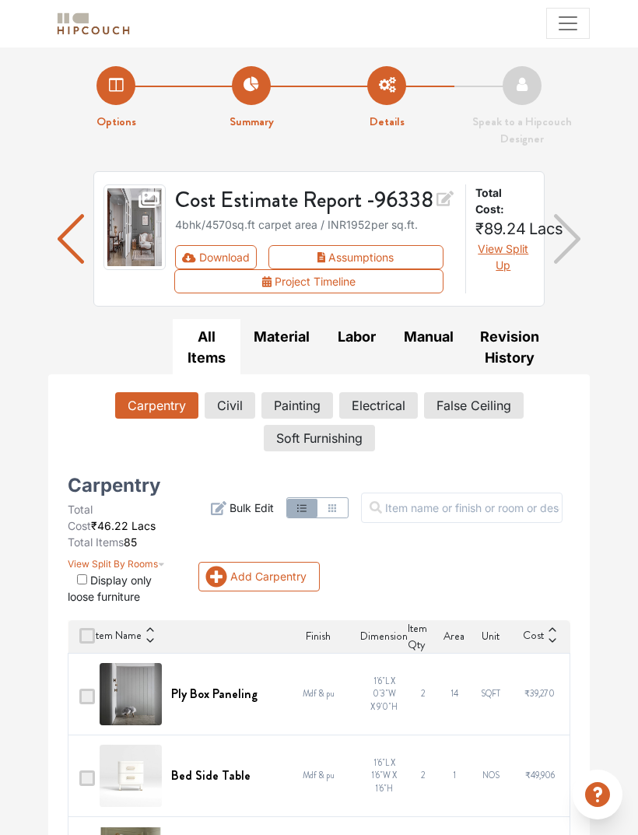
click at [74, 572] on button "View Split By Rooms" at bounding box center [116, 560] width 97 height 21
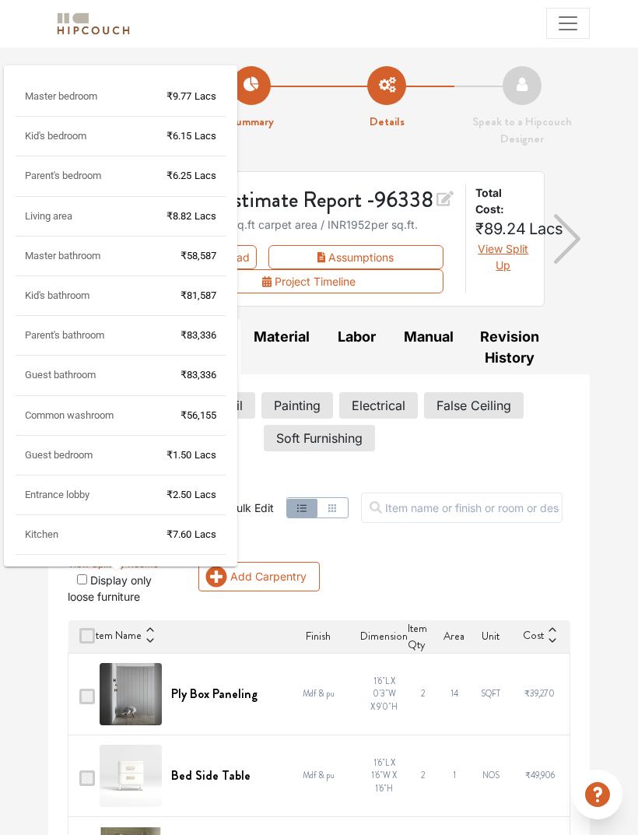
click at [84, 585] on input "checkbox" at bounding box center [82, 580] width 10 height 10
checkbox input "true"
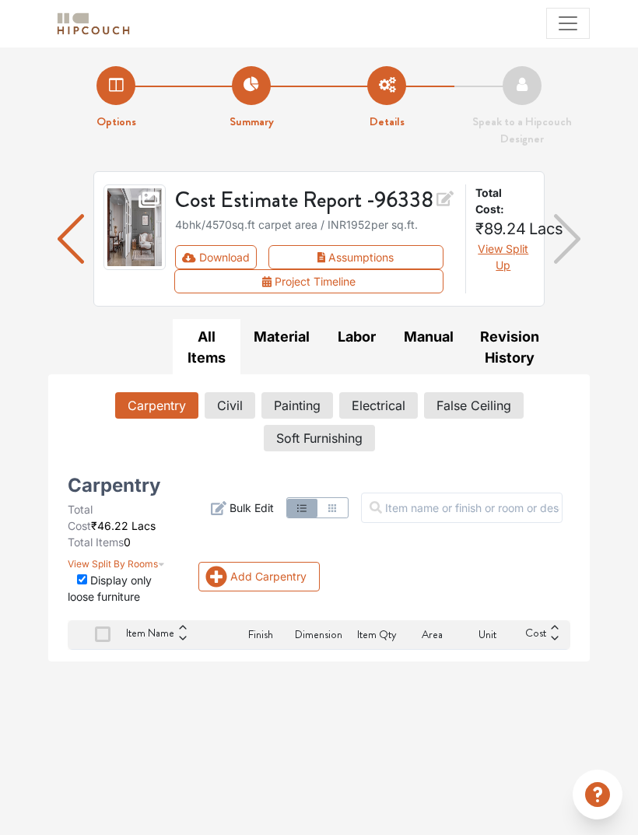
click at [498, 419] on button "False Ceiling" at bounding box center [474, 405] width 100 height 26
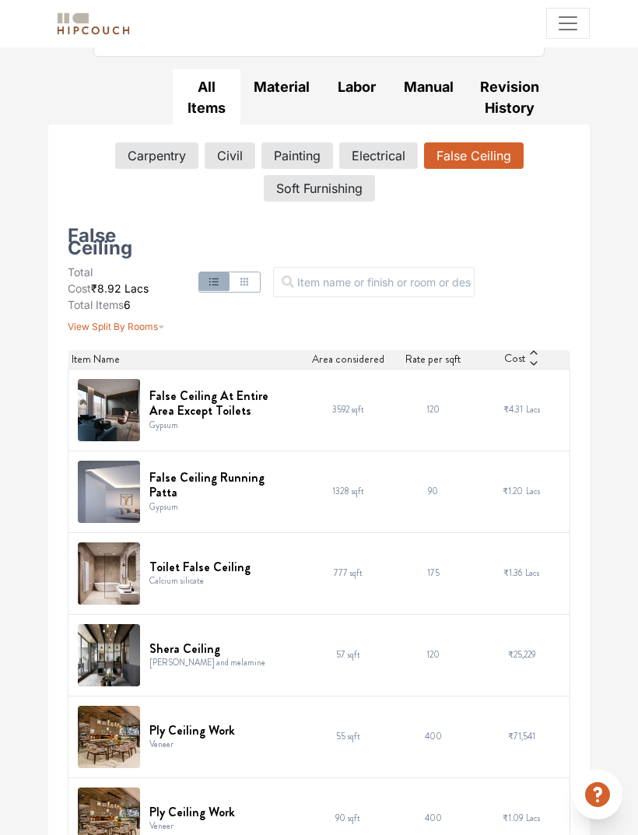
scroll to position [262, 0]
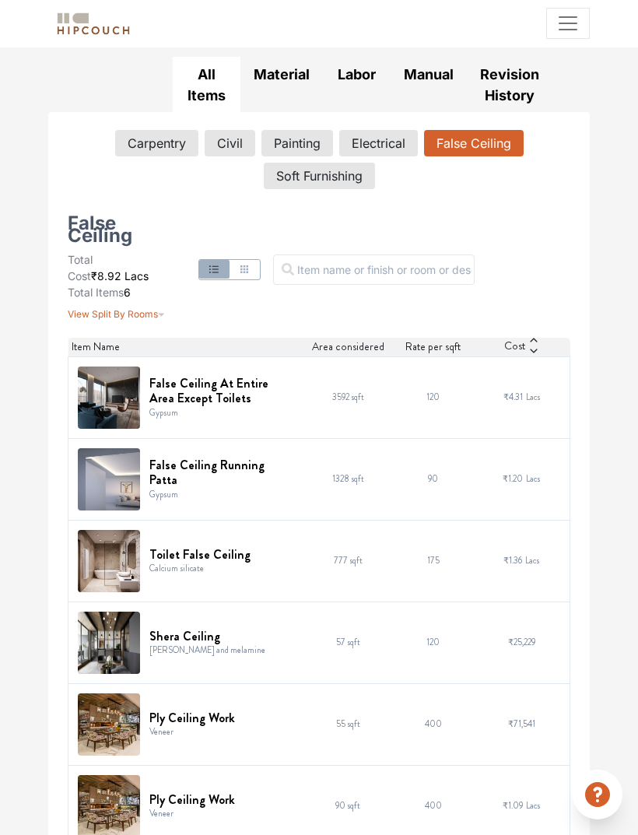
click at [86, 429] on img at bounding box center [109, 398] width 62 height 62
click at [557, 357] on div "Cost" at bounding box center [522, 347] width 97 height 19
click at [554, 357] on div "Cost" at bounding box center [522, 347] width 97 height 19
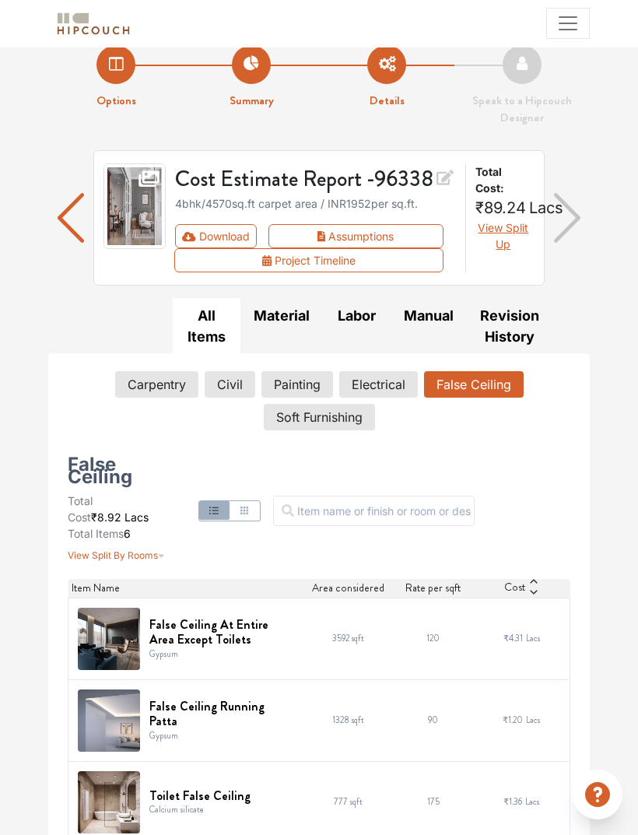
scroll to position [0, 0]
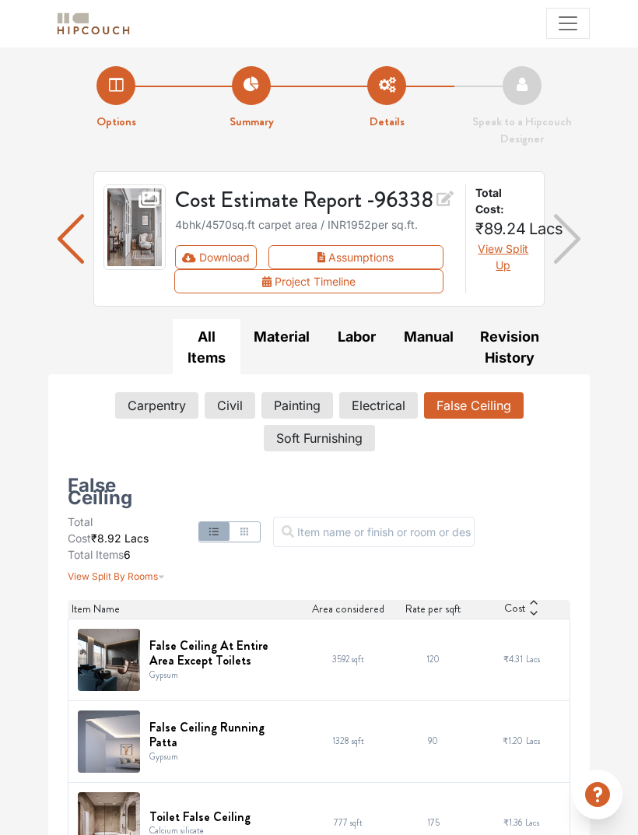
click at [400, 419] on button "Electrical" at bounding box center [378, 405] width 79 height 26
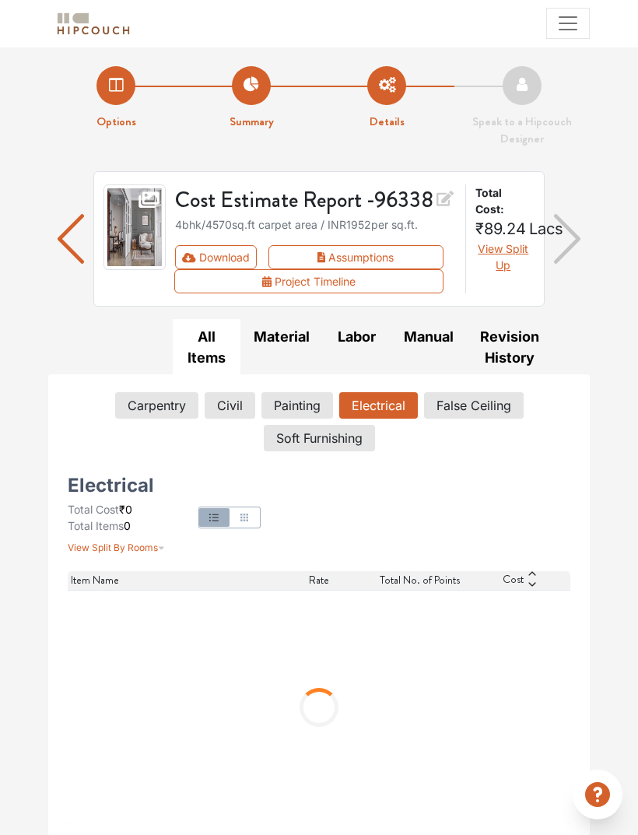
click at [311, 419] on button "Painting" at bounding box center [298, 405] width 72 height 26
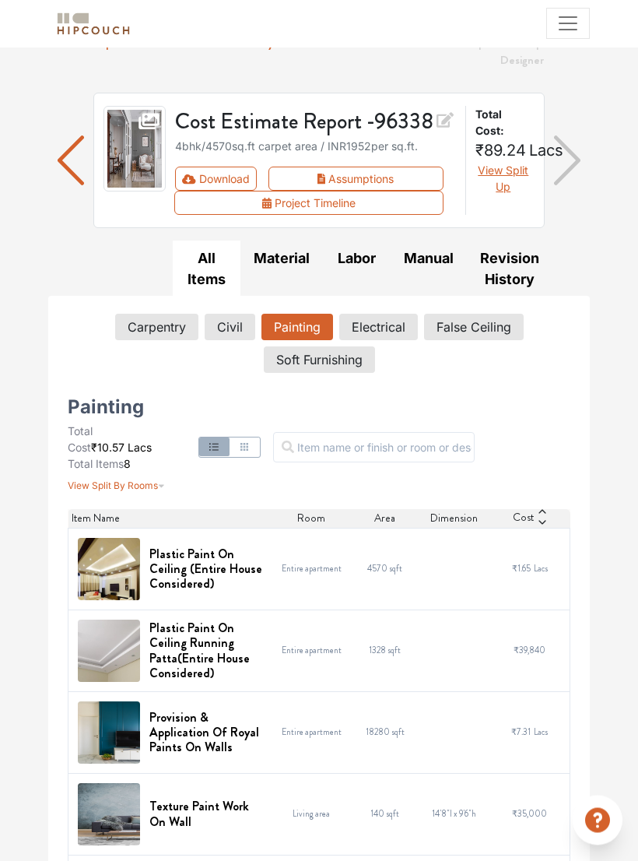
scroll to position [91, 0]
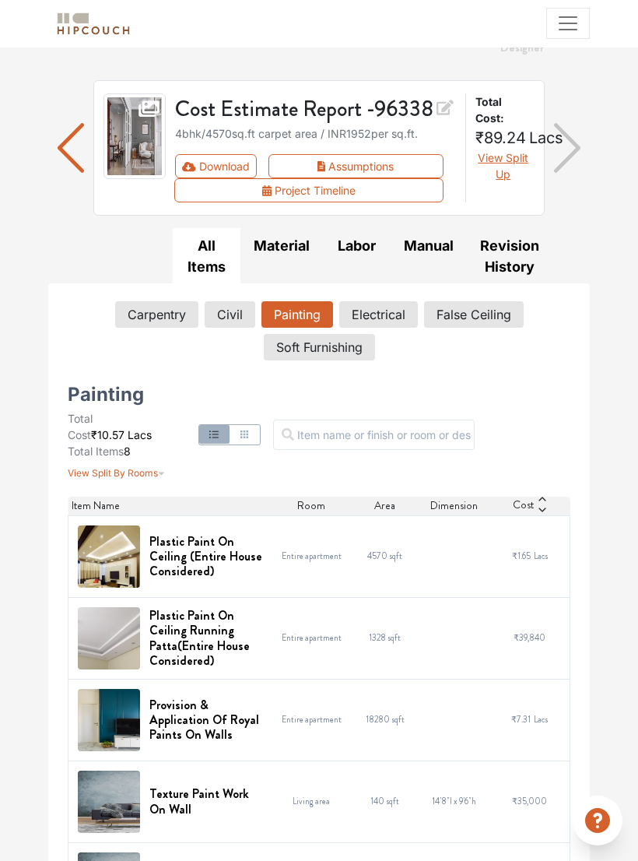
click at [330, 361] on button "Soft Furnishing" at bounding box center [319, 347] width 111 height 26
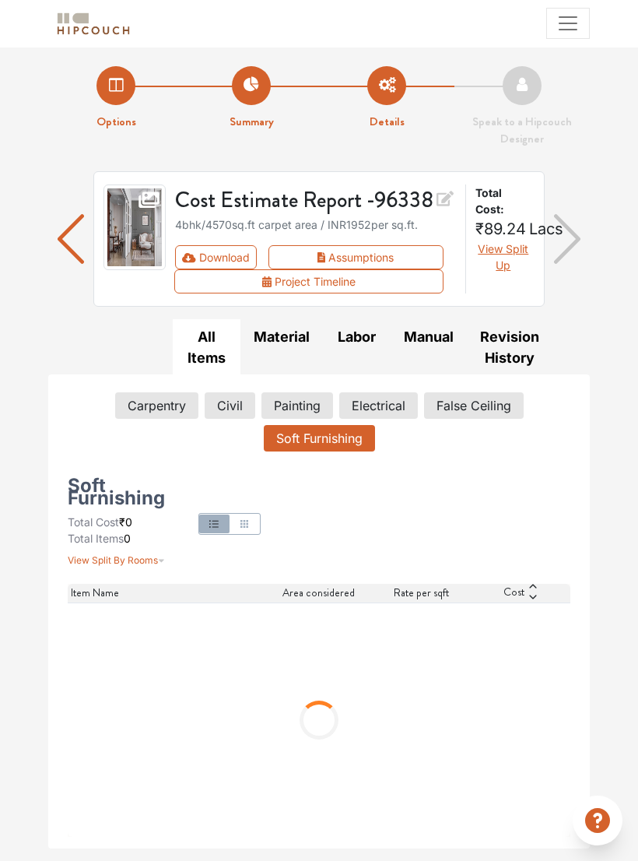
scroll to position [0, 0]
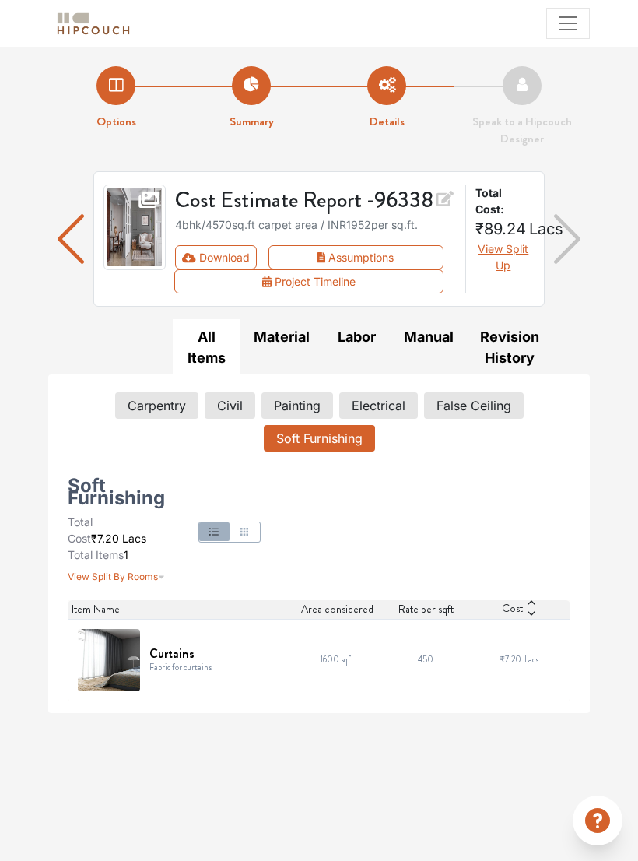
click at [322, 419] on button "Painting" at bounding box center [298, 405] width 72 height 26
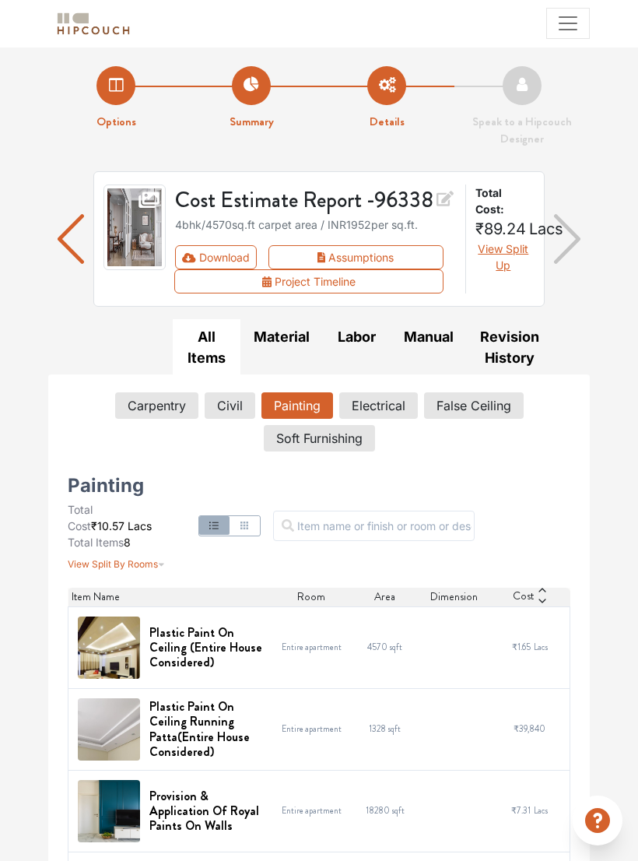
click at [568, 247] on img "button" at bounding box center [567, 239] width 26 height 68
click at [562, 257] on img "button" at bounding box center [567, 239] width 26 height 68
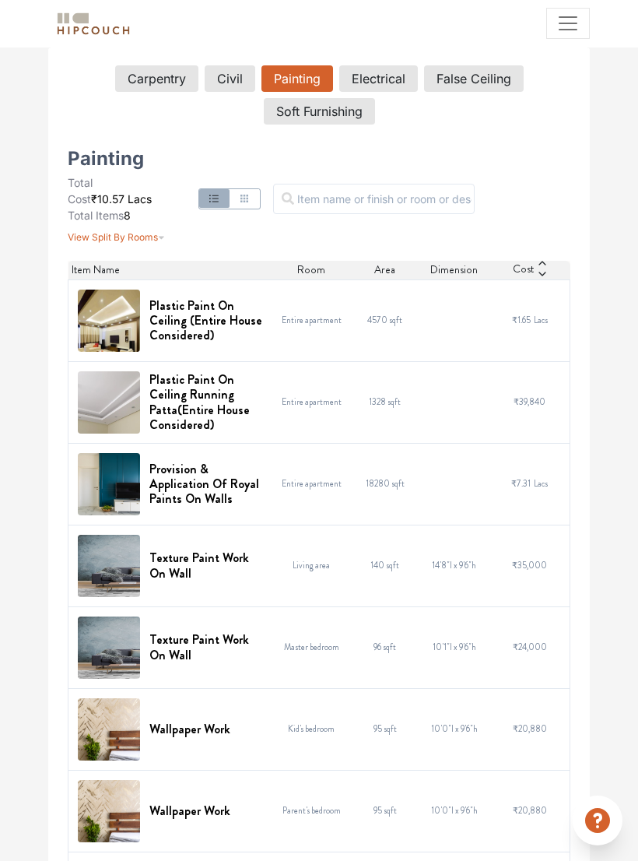
scroll to position [413, 0]
